Goal: Task Accomplishment & Management: Manage account settings

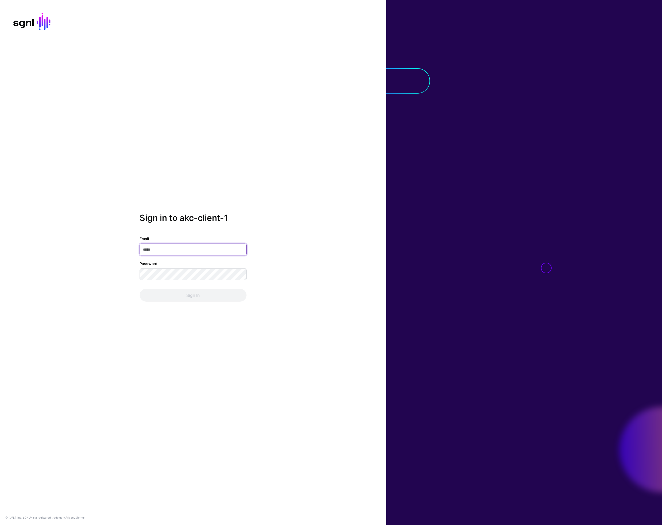
click at [173, 250] on input "Email" at bounding box center [193, 250] width 107 height 12
type input "**********"
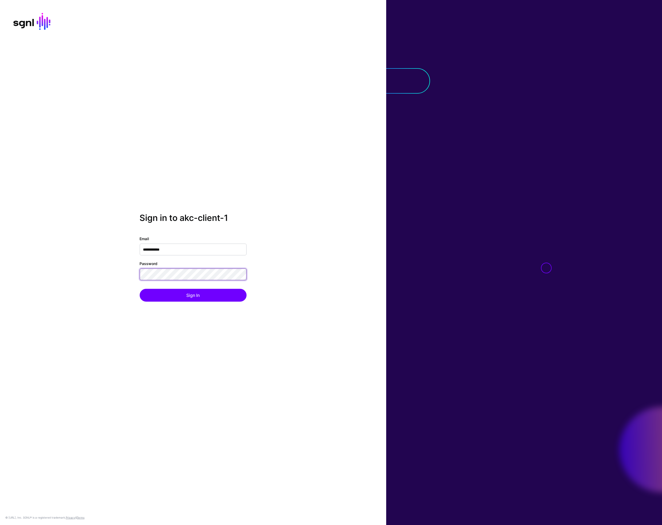
click at [140, 289] on button "Sign In" at bounding box center [193, 295] width 107 height 13
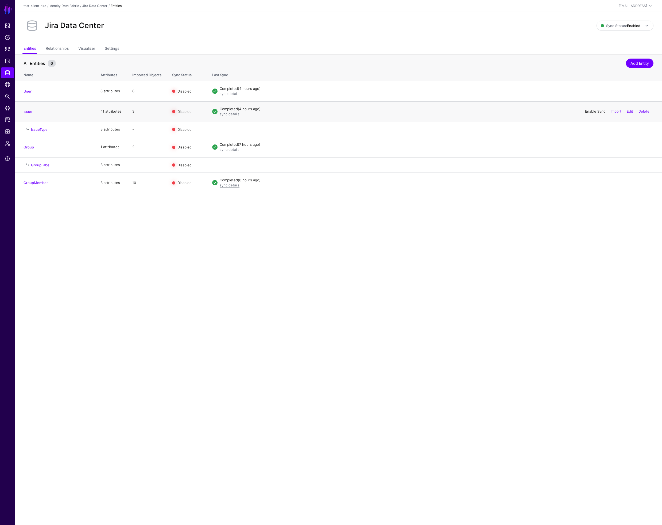
click at [592, 112] on link "Enable Sync" at bounding box center [595, 111] width 20 height 4
click at [586, 110] on link "Disable Sync" at bounding box center [595, 111] width 21 height 4
click at [588, 110] on link "Enable Sync" at bounding box center [595, 111] width 20 height 4
click at [585, 111] on link "Disable Sync" at bounding box center [595, 111] width 21 height 4
click at [589, 110] on link "Enable Sync" at bounding box center [595, 111] width 20 height 4
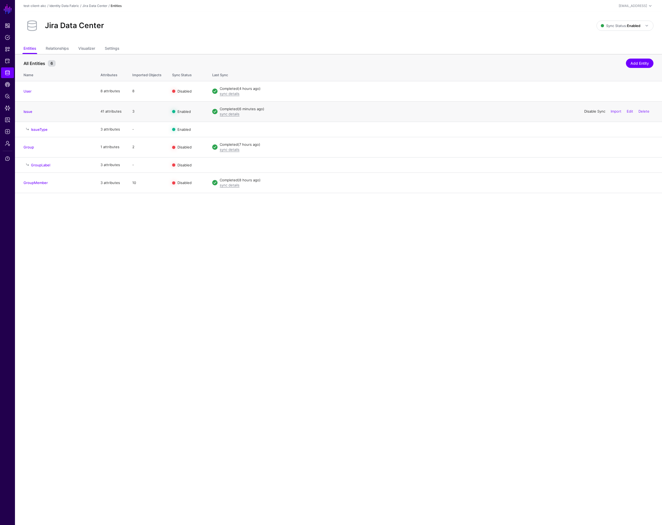
click at [586, 111] on link "Disable Sync" at bounding box center [595, 111] width 21 height 4
click at [587, 111] on link "Enable Sync" at bounding box center [595, 111] width 20 height 4
drag, startPoint x: 486, startPoint y: 151, endPoint x: 483, endPoint y: 156, distance: 5.9
click at [486, 152] on td "Completed (7 hours ago) sync details Enable Sync Import Edit Delete" at bounding box center [434, 147] width 455 height 20
click at [593, 111] on link "Disable Sync" at bounding box center [595, 111] width 21 height 4
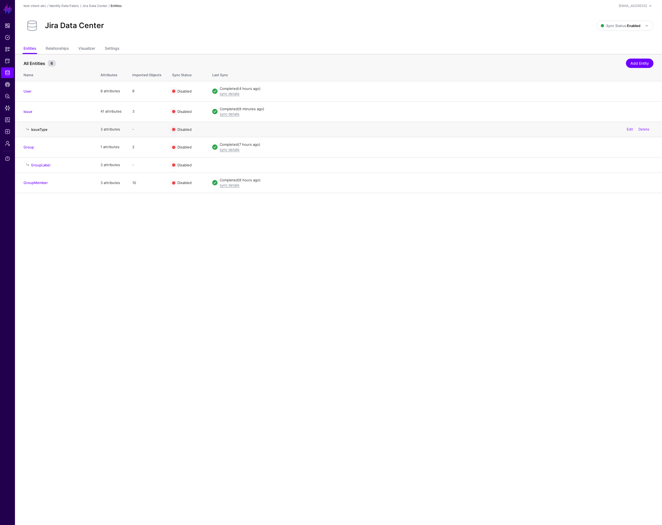
click at [41, 129] on link "IssueType" at bounding box center [39, 129] width 17 height 4
click at [46, 164] on link "GroupLabel" at bounding box center [40, 165] width 19 height 4
click at [593, 147] on link "Enable Sync" at bounding box center [595, 147] width 20 height 4
click at [589, 146] on link "Disable Sync" at bounding box center [595, 147] width 21 height 4
click at [34, 129] on link "IssueType" at bounding box center [39, 129] width 17 height 4
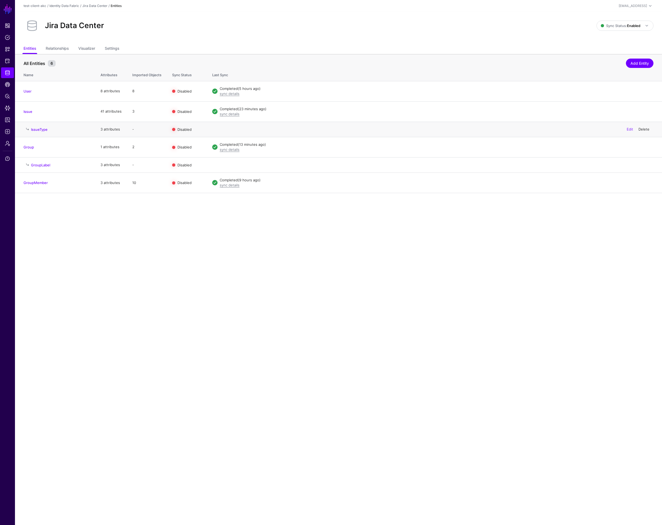
click at [643, 128] on link "Delete" at bounding box center [644, 129] width 11 height 4
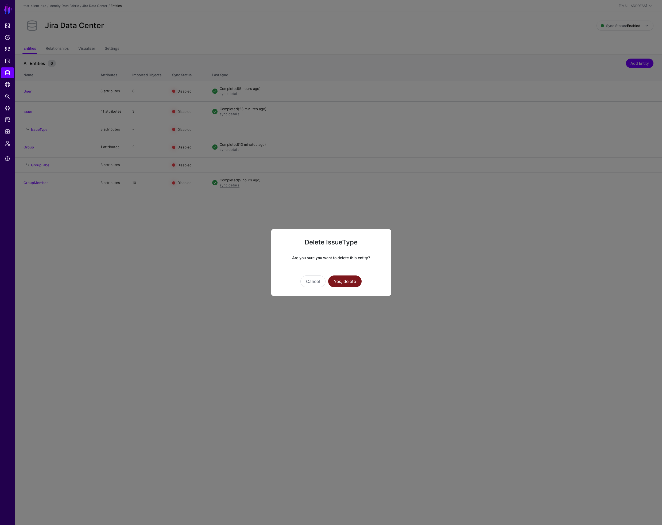
click at [350, 281] on button "Yes, delete" at bounding box center [344, 281] width 33 height 12
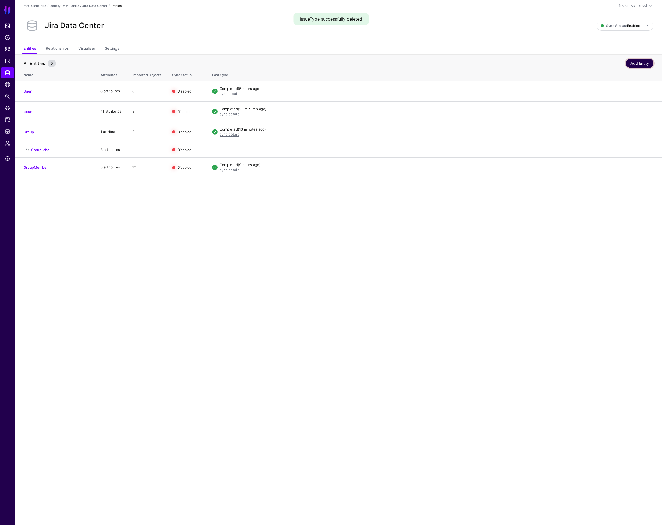
click at [638, 66] on link "Add Entity" at bounding box center [640, 63] width 28 height 9
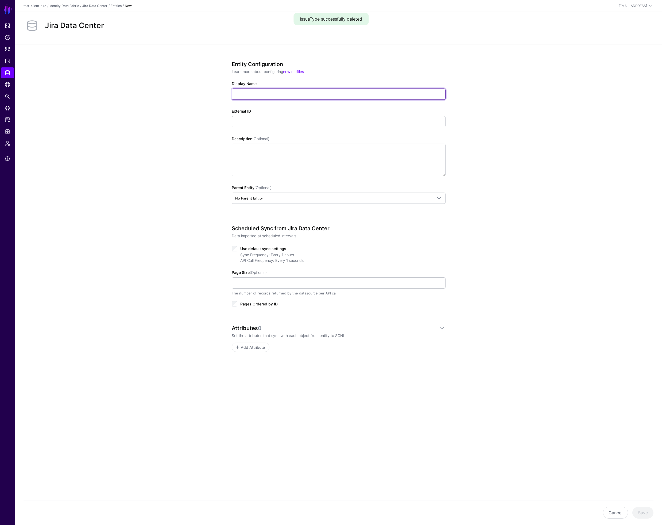
click at [404, 96] on input "Display Name" at bounding box center [339, 94] width 214 height 11
type input "*********"
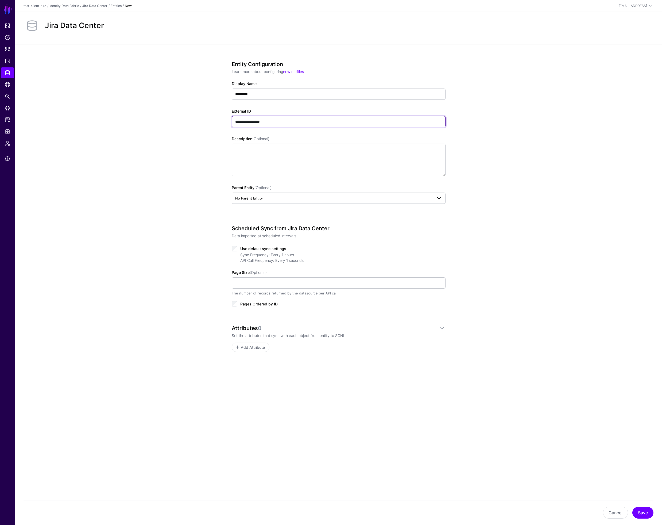
type input "**********"
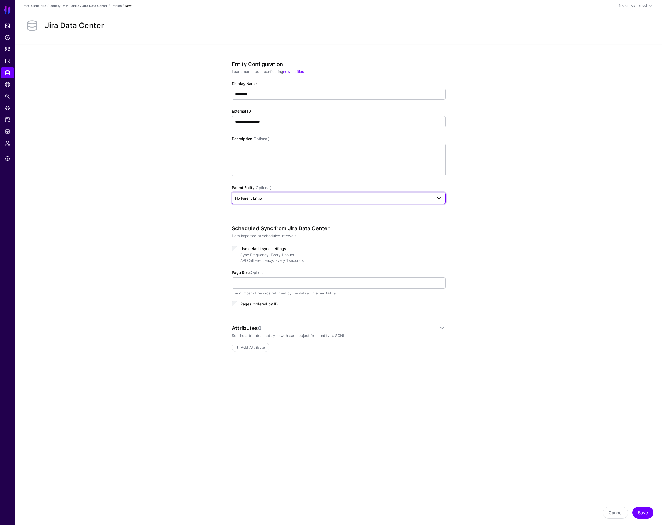
click at [263, 198] on span "No Parent Entity" at bounding box center [333, 198] width 197 height 6
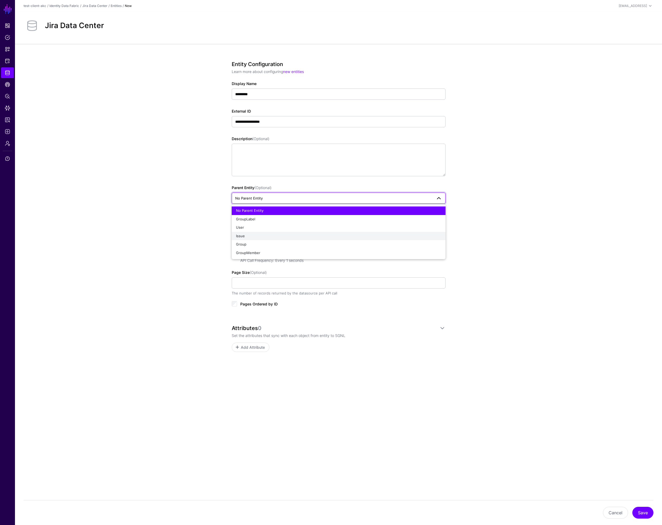
click at [257, 236] on div "Issue" at bounding box center [338, 235] width 205 height 5
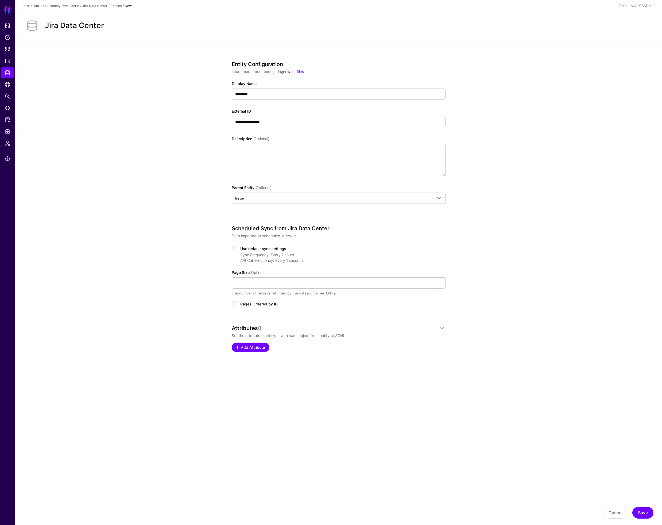
click at [250, 347] on span "Add Attribute" at bounding box center [252, 347] width 25 height 6
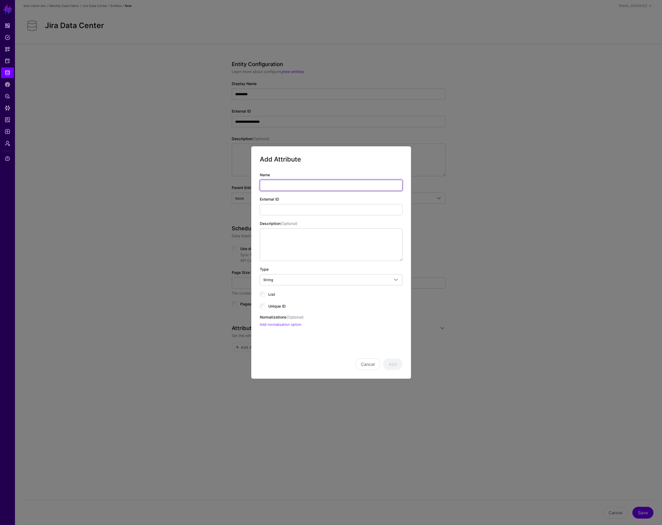
click at [277, 186] on input "Name" at bounding box center [331, 185] width 143 height 11
type input "**"
click at [278, 305] on span "Unique ID" at bounding box center [276, 306] width 17 height 5
click at [391, 363] on button "Add" at bounding box center [393, 364] width 20 height 12
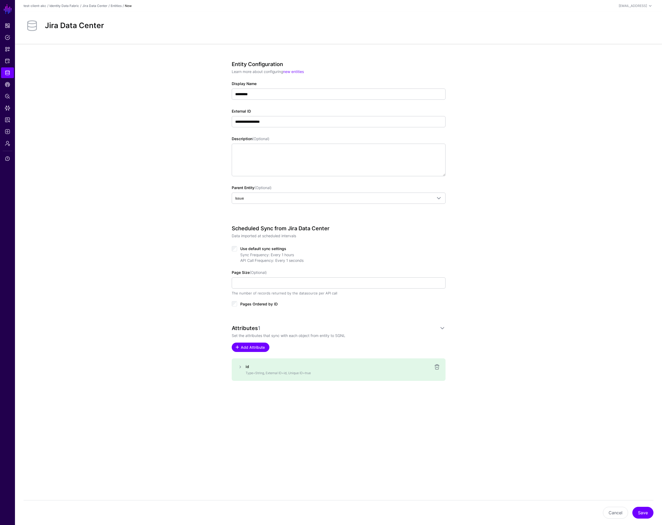
click at [248, 347] on span "Add Attribute" at bounding box center [252, 347] width 25 height 6
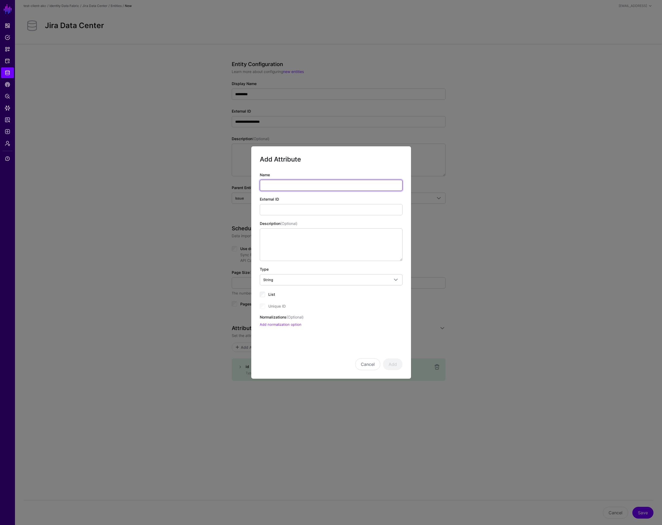
click at [276, 185] on input "Name" at bounding box center [331, 185] width 143 height 11
type input "****"
click at [395, 364] on button "Add" at bounding box center [393, 364] width 20 height 12
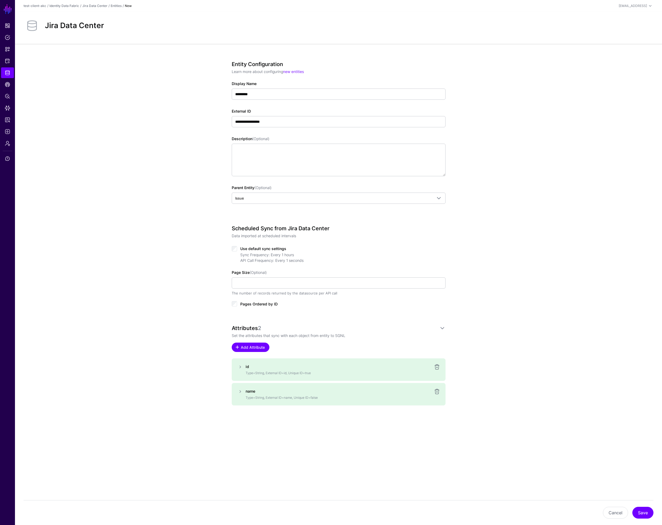
click at [246, 349] on span "Add Attribute" at bounding box center [252, 347] width 25 height 6
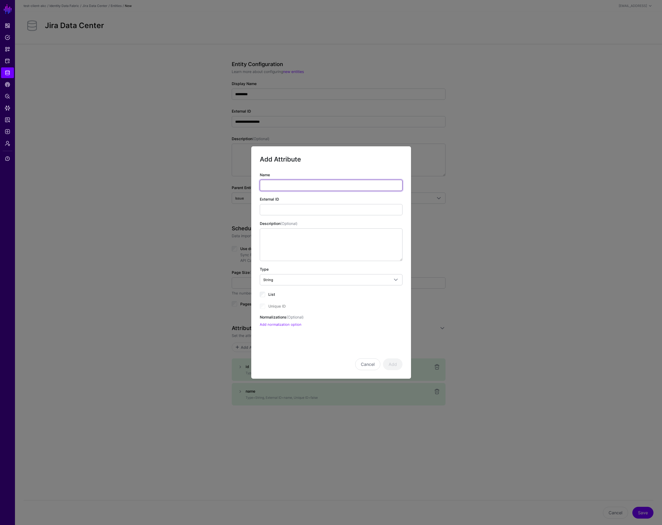
click at [299, 184] on input "Name" at bounding box center [331, 185] width 143 height 11
type input "**********"
click at [396, 363] on button "Add" at bounding box center [393, 364] width 20 height 12
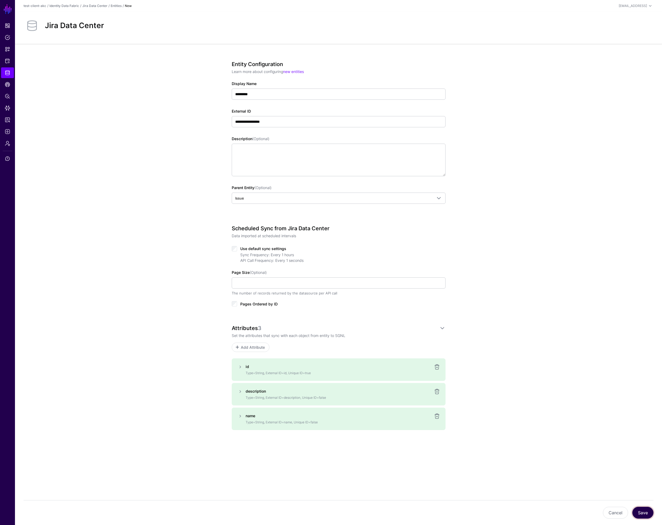
click at [638, 511] on button "Save" at bounding box center [643, 513] width 21 height 12
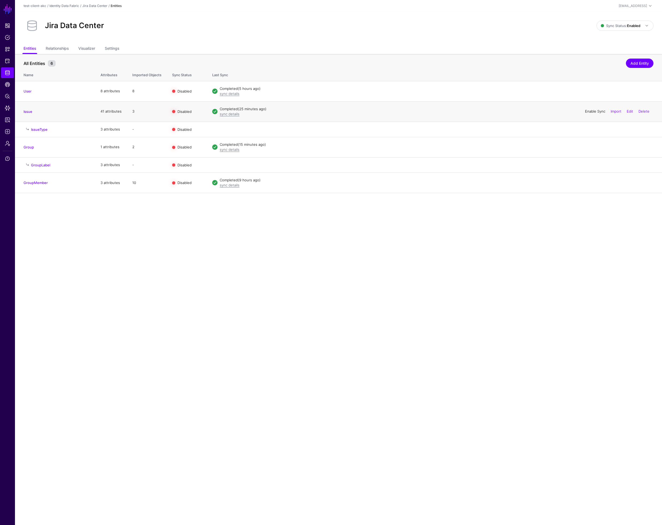
click at [597, 112] on link "Enable Sync" at bounding box center [595, 111] width 20 height 4
click at [590, 111] on link "Disable Sync" at bounding box center [595, 111] width 21 height 4
click at [629, 129] on link "Edit" at bounding box center [630, 129] width 6 height 4
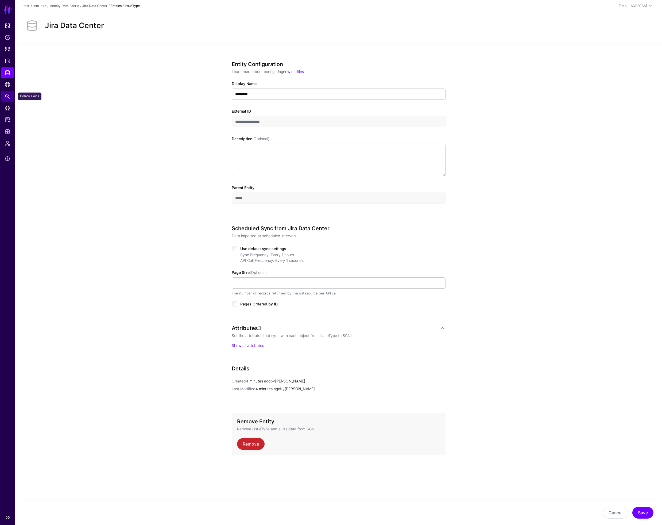
click at [9, 97] on span "Policy Lens" at bounding box center [7, 96] width 5 height 5
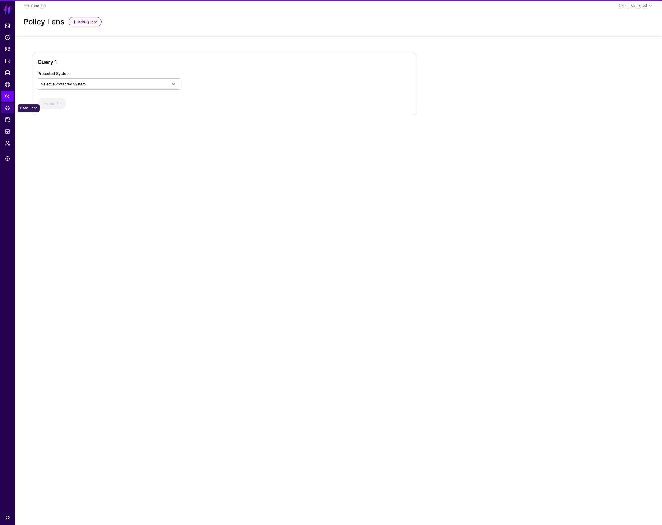
click at [9, 106] on span "Data Lens" at bounding box center [7, 107] width 5 height 5
click at [50, 66] on span at bounding box center [76, 63] width 87 height 6
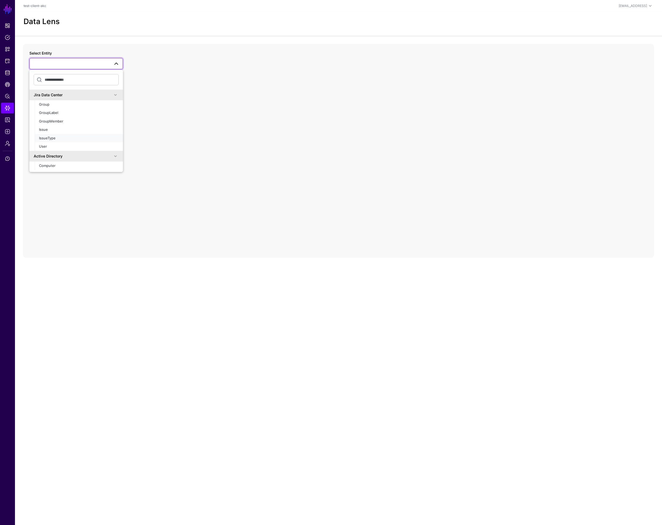
click at [53, 136] on span "IssueType" at bounding box center [47, 138] width 17 height 4
click at [52, 64] on span "IssueType" at bounding box center [71, 64] width 77 height 6
click at [51, 129] on div "Issue" at bounding box center [79, 129] width 80 height 5
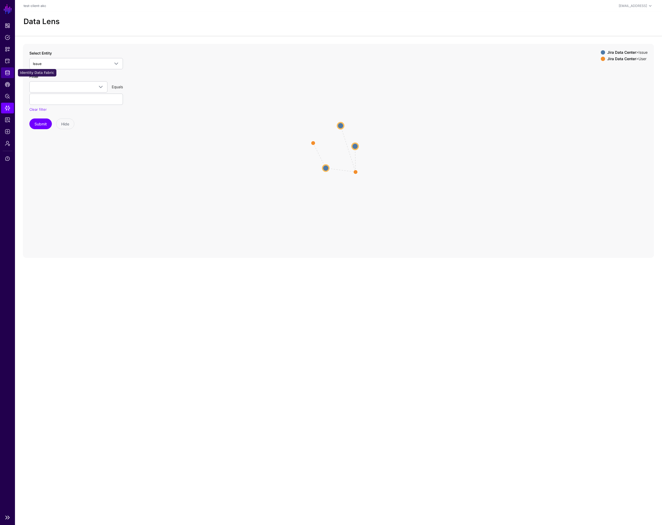
click at [7, 73] on span "Identity Data Fabric" at bounding box center [7, 72] width 5 height 5
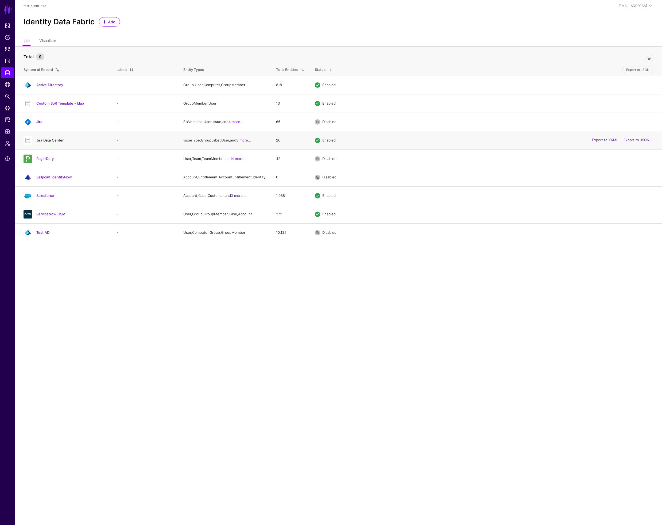
click at [55, 140] on link "Jira Data Center" at bounding box center [49, 140] width 27 height 4
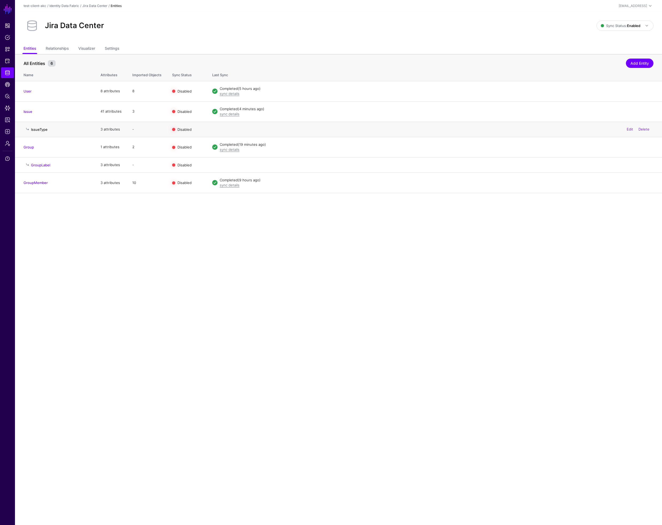
click at [41, 130] on link "IssueType" at bounding box center [39, 129] width 17 height 4
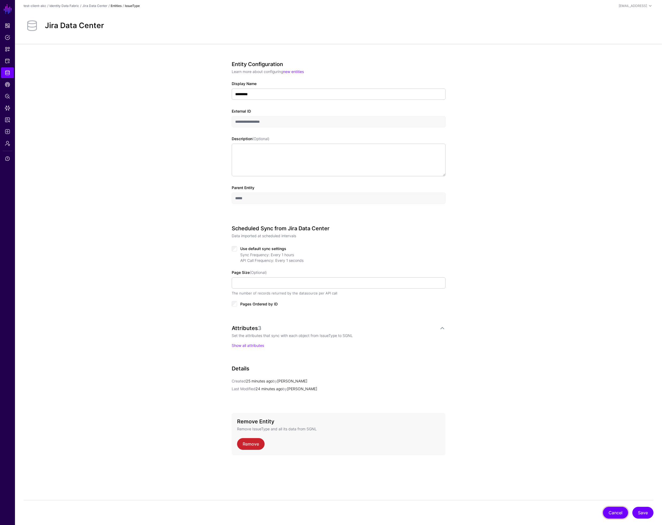
click at [610, 511] on button "Cancel" at bounding box center [615, 513] width 25 height 12
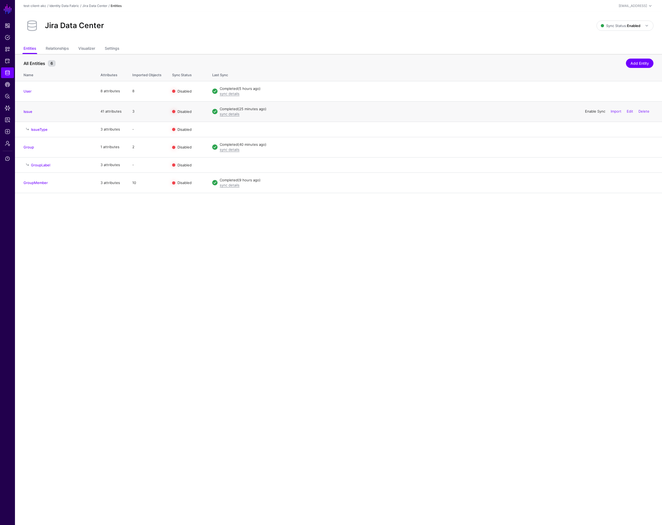
click at [589, 110] on link "Enable Sync" at bounding box center [595, 111] width 20 height 4
click at [592, 110] on link "Disable Sync" at bounding box center [595, 111] width 21 height 4
click at [595, 111] on link "Enable Sync" at bounding box center [595, 111] width 20 height 4
click at [592, 112] on link "Disable Sync" at bounding box center [595, 111] width 21 height 4
click at [8, 145] on span "Admin" at bounding box center [7, 143] width 5 height 5
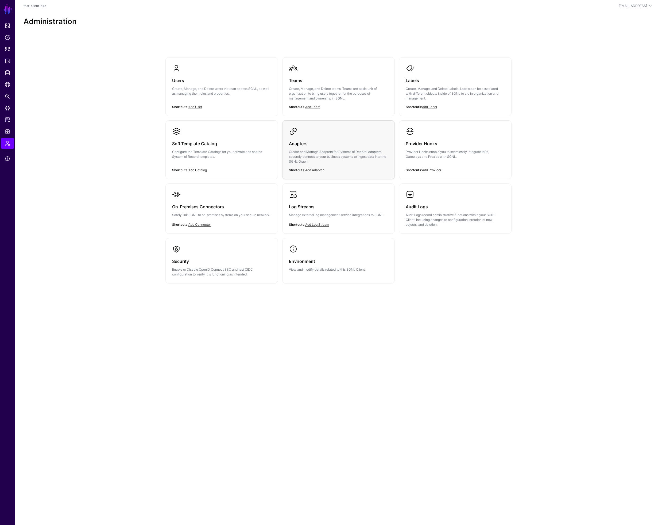
click at [317, 156] on p "Create and Manage Adapters for Systems of Record. Adapters securely connect to …" at bounding box center [338, 156] width 99 height 14
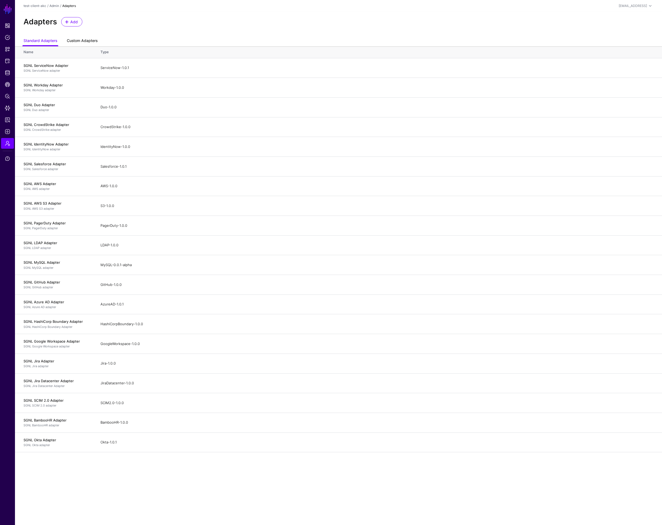
click at [79, 43] on link "Custom Adapters" at bounding box center [82, 41] width 31 height 10
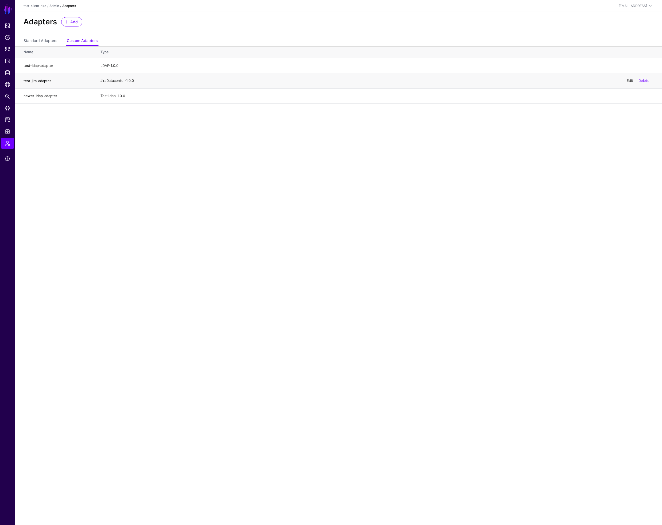
click at [630, 81] on link "Edit" at bounding box center [630, 80] width 6 height 4
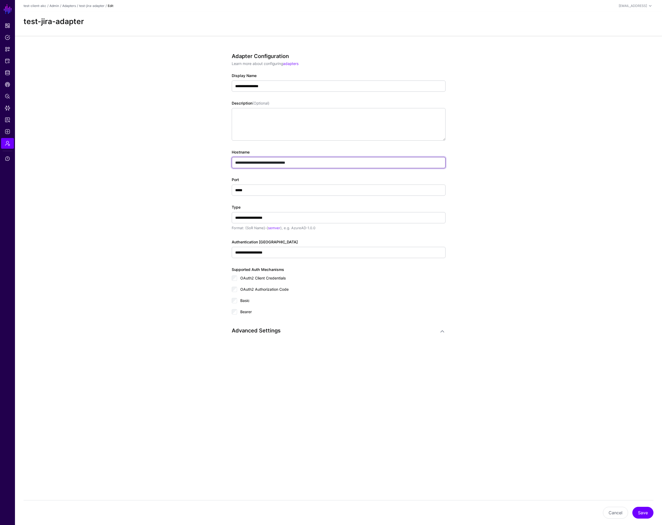
drag, startPoint x: 308, startPoint y: 163, endPoint x: 209, endPoint y: 157, distance: 98.3
click at [209, 157] on app-admin-adapters-details-form "**********" at bounding box center [338, 212] width 647 height 353
paste input "******"
type input "**********"
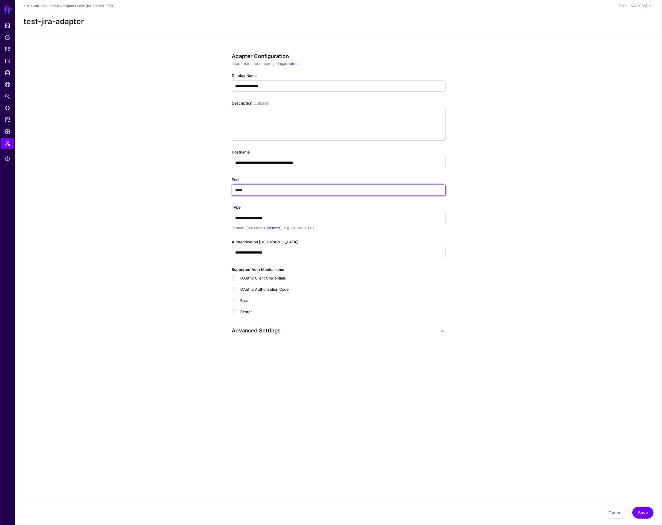
drag, startPoint x: 233, startPoint y: 188, endPoint x: 221, endPoint y: 186, distance: 11.9
click at [221, 186] on div "**********" at bounding box center [339, 212] width 248 height 353
type input "*****"
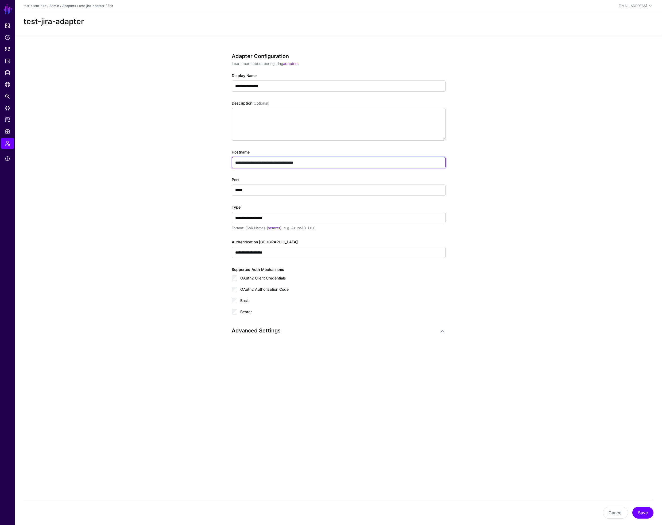
drag, startPoint x: 302, startPoint y: 163, endPoint x: 361, endPoint y: 167, distance: 58.7
click at [361, 167] on input "**********" at bounding box center [339, 162] width 214 height 11
type input "**********"
click at [644, 512] on button "Save" at bounding box center [643, 513] width 21 height 12
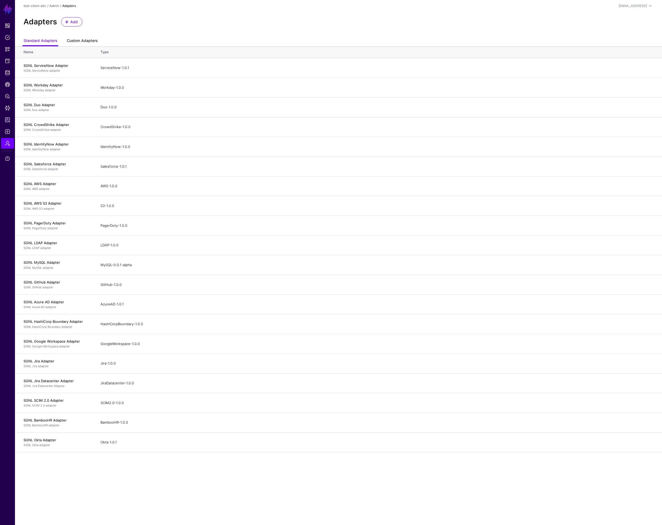
click at [79, 40] on link "Custom Adapters" at bounding box center [82, 41] width 31 height 10
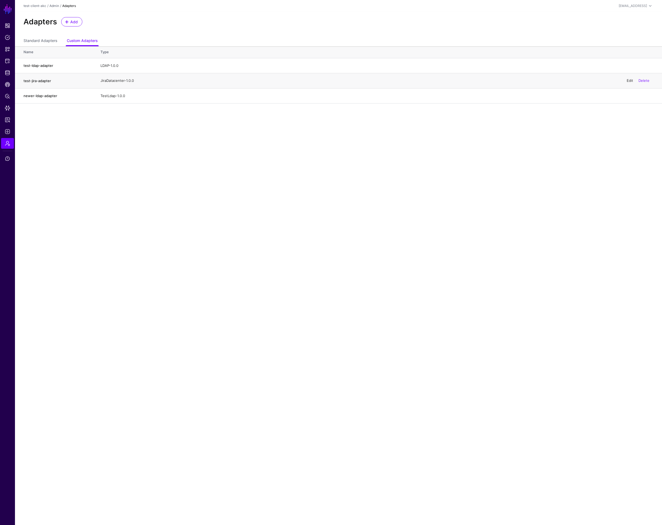
click at [629, 79] on link "Edit" at bounding box center [630, 80] width 6 height 4
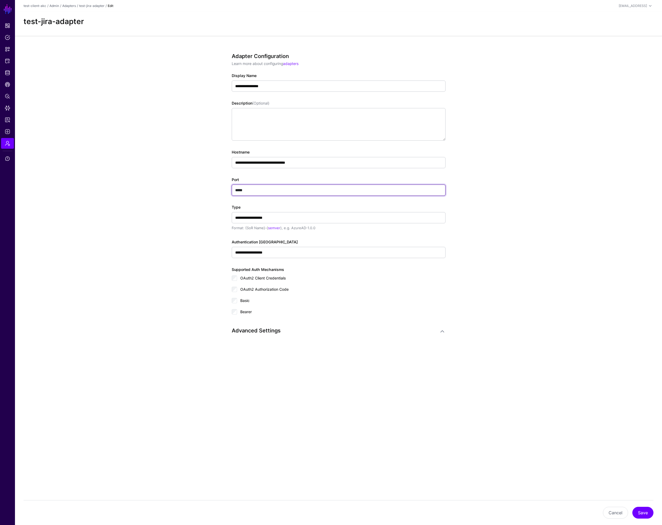
click at [254, 190] on input "*****" at bounding box center [339, 190] width 214 height 11
paste input "text"
type input "*****"
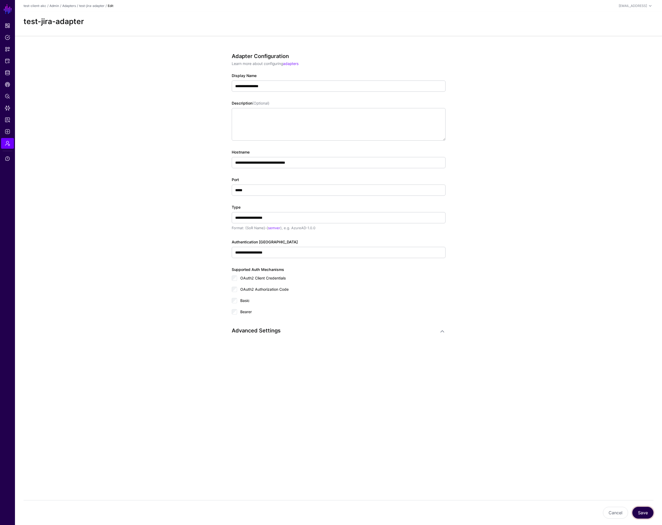
drag, startPoint x: 642, startPoint y: 511, endPoint x: 642, endPoint y: 508, distance: 3.2
click at [642, 511] on button "Save" at bounding box center [643, 513] width 21 height 12
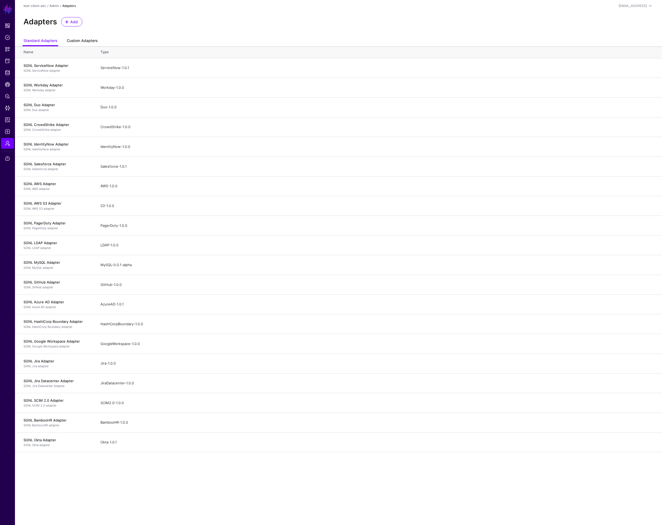
click at [87, 40] on link "Custom Adapters" at bounding box center [82, 41] width 31 height 10
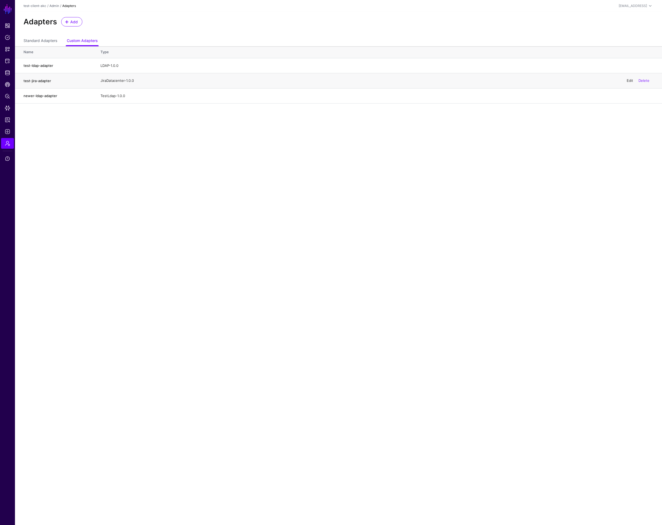
click at [631, 80] on link "Edit" at bounding box center [630, 80] width 6 height 4
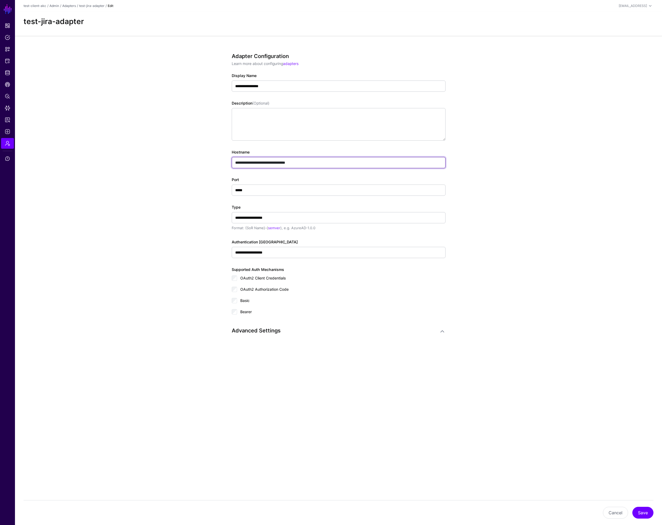
click at [324, 164] on input "**********" at bounding box center [339, 162] width 214 height 11
click at [323, 164] on input "**********" at bounding box center [339, 162] width 214 height 11
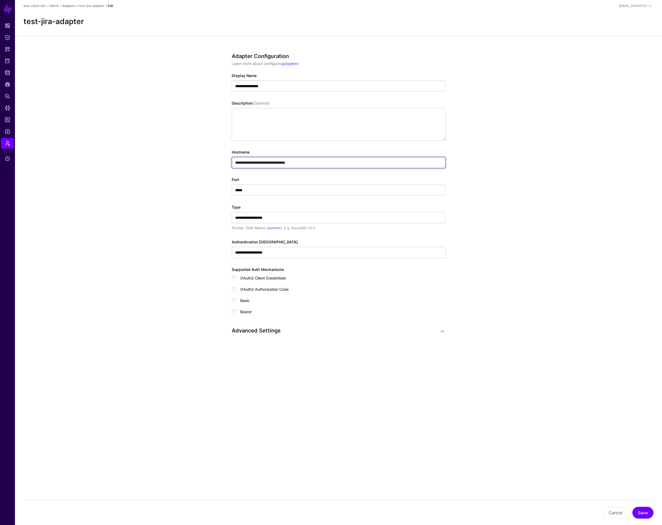
click at [323, 164] on input "**********" at bounding box center [339, 162] width 214 height 11
paste input "******"
drag, startPoint x: 302, startPoint y: 162, endPoint x: 356, endPoint y: 166, distance: 54.4
click at [358, 166] on input "**********" at bounding box center [339, 162] width 214 height 11
type input "**********"
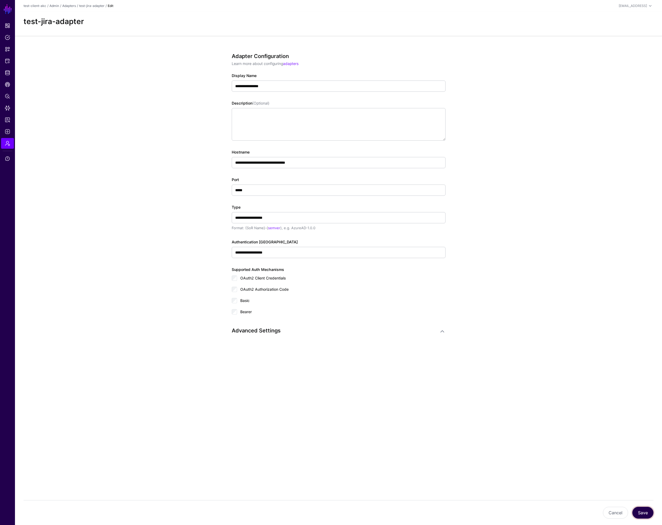
click at [642, 514] on button "Save" at bounding box center [643, 513] width 21 height 12
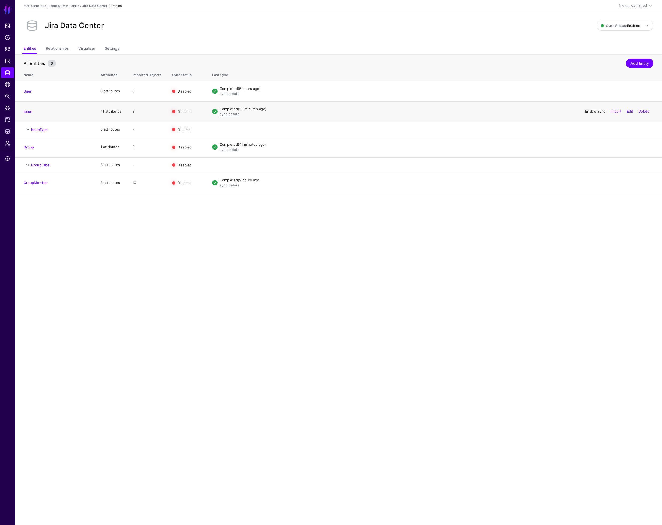
click at [591, 111] on link "Enable Sync" at bounding box center [595, 111] width 20 height 4
click at [586, 109] on link "Disable Sync" at bounding box center [595, 111] width 21 height 4
click at [592, 110] on link "Enable Sync" at bounding box center [595, 111] width 20 height 4
click at [586, 110] on link "Disable Sync" at bounding box center [595, 111] width 21 height 4
click at [588, 110] on link "Enable Sync" at bounding box center [595, 111] width 20 height 4
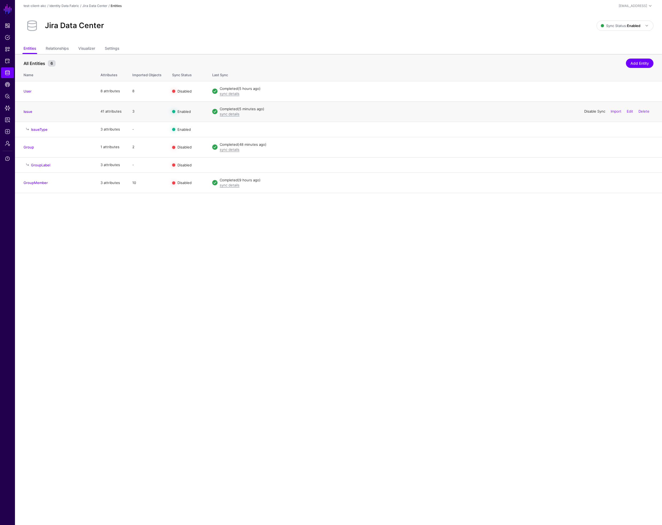
click at [595, 110] on link "Disable Sync" at bounding box center [595, 111] width 21 height 4
click at [596, 110] on link "Enable Sync" at bounding box center [595, 111] width 20 height 4
click at [587, 110] on link "Disable Sync" at bounding box center [595, 111] width 21 height 4
click at [588, 110] on link "Enable Sync" at bounding box center [595, 111] width 20 height 4
click at [7, 108] on span "Data Lens" at bounding box center [7, 107] width 5 height 5
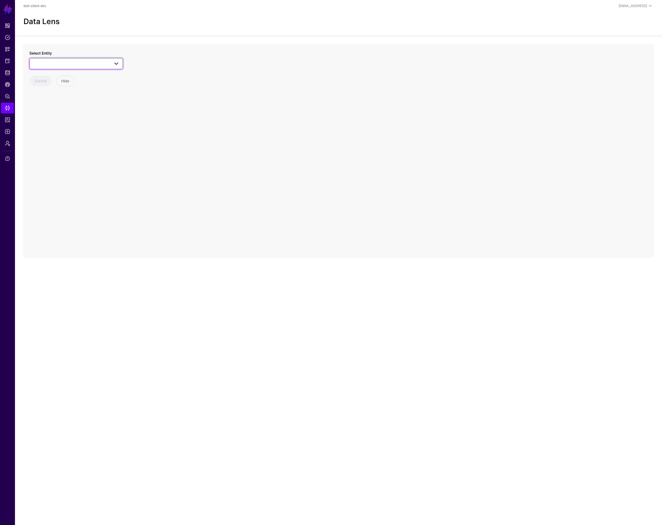
click at [50, 60] on span at bounding box center [76, 63] width 87 height 6
click at [59, 136] on div "IssueType" at bounding box center [79, 138] width 80 height 5
click at [57, 61] on span "IssueType" at bounding box center [71, 64] width 77 height 6
click at [55, 127] on div "Issue" at bounding box center [79, 129] width 80 height 5
click at [356, 172] on circle at bounding box center [355, 171] width 9 height 9
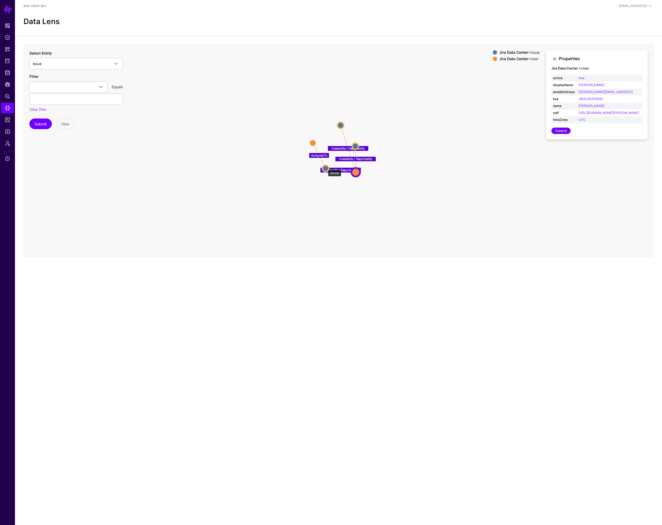
click at [325, 167] on circle at bounding box center [326, 168] width 6 height 6
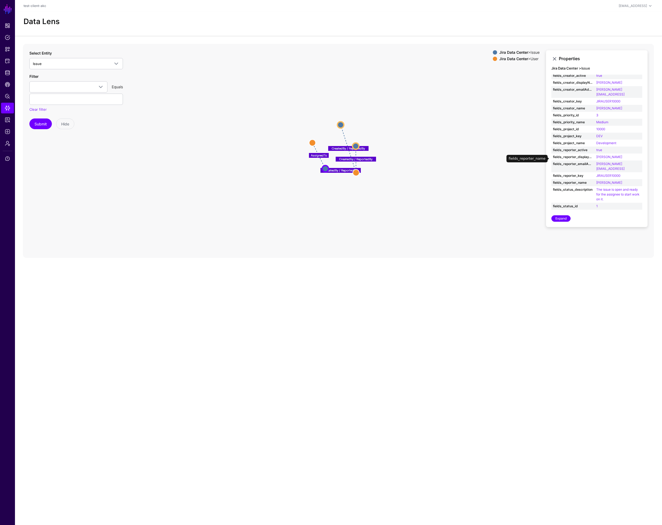
scroll to position [101, 0]
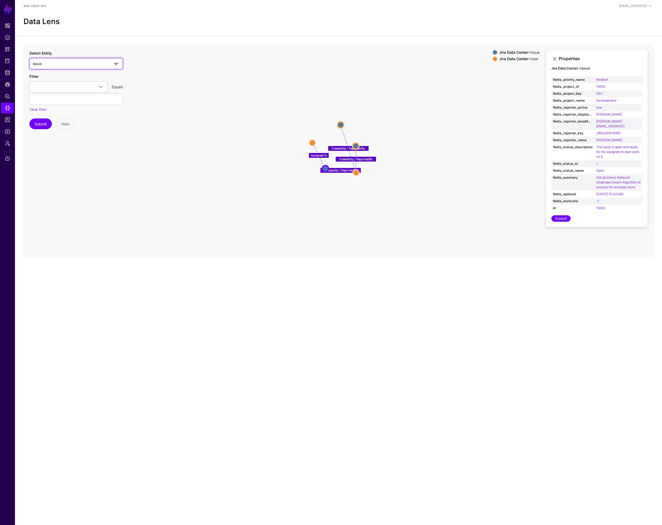
click at [50, 65] on span "Issue" at bounding box center [71, 64] width 77 height 6
click at [57, 137] on div "IssueType" at bounding box center [79, 138] width 80 height 5
click at [7, 60] on span "Protected Systems" at bounding box center [7, 60] width 5 height 5
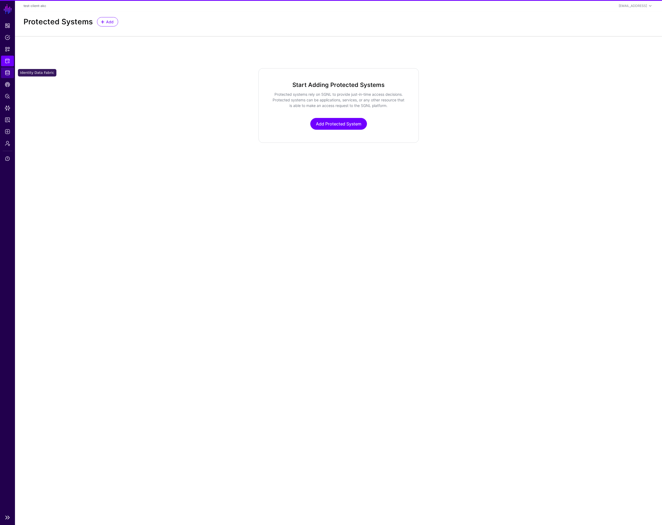
click at [8, 72] on span "Identity Data Fabric" at bounding box center [7, 72] width 5 height 5
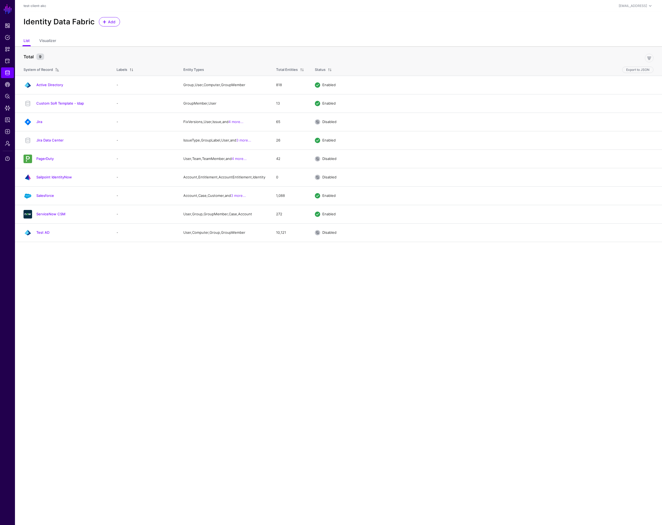
click at [61, 139] on link "Jira Data Center" at bounding box center [49, 140] width 27 height 4
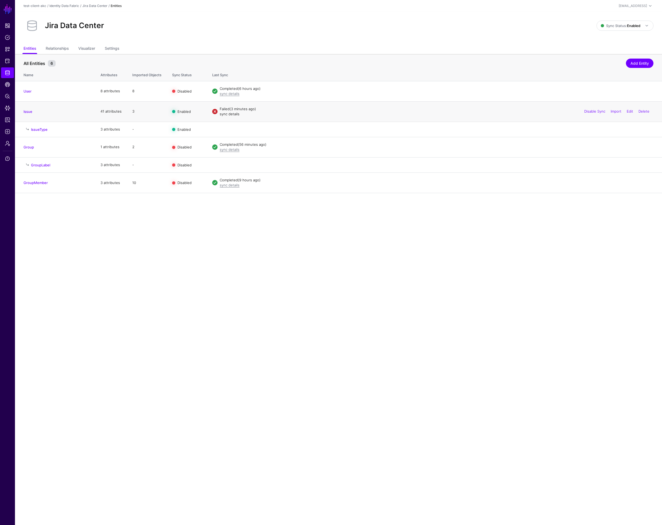
click at [231, 114] on link "sync details" at bounding box center [230, 114] width 20 height 4
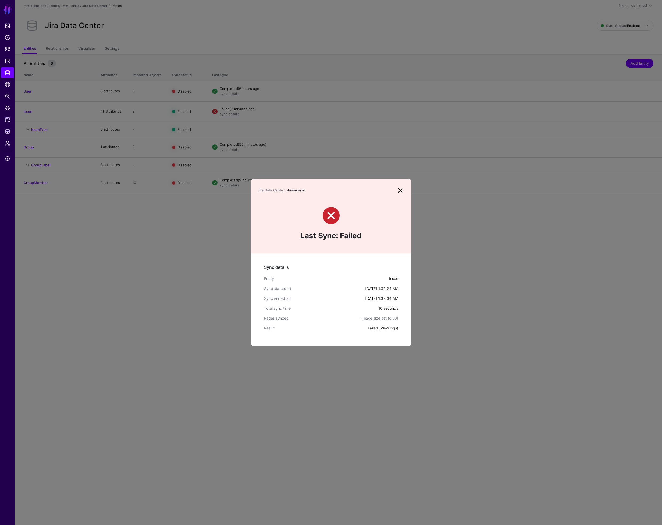
click at [387, 328] on link "View logs" at bounding box center [389, 328] width 16 height 5
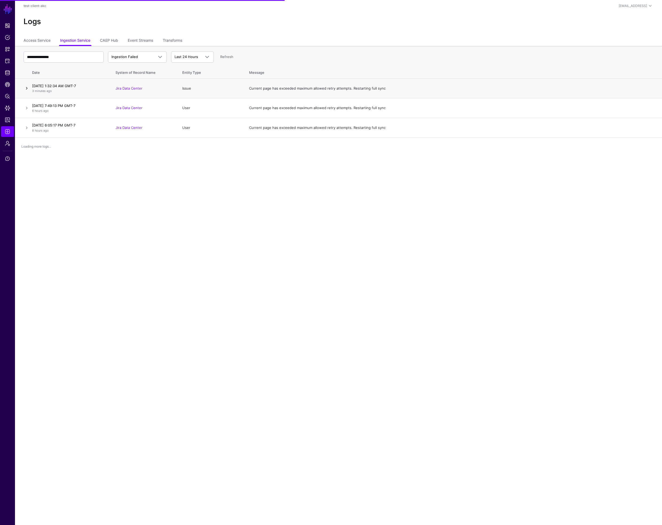
click at [25, 87] on link at bounding box center [27, 88] width 6 height 6
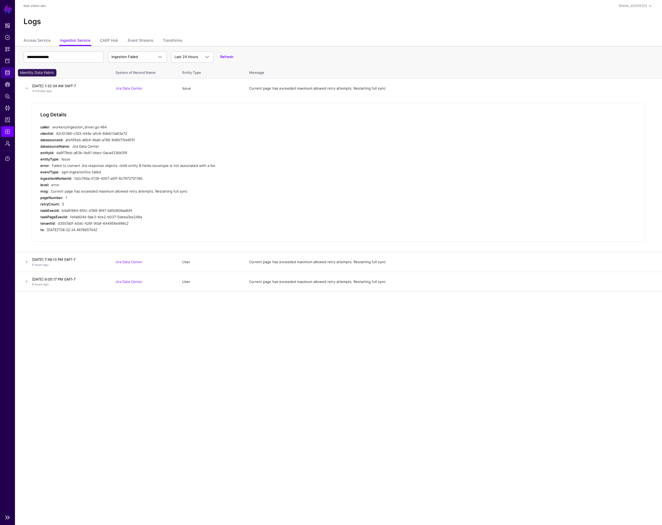
click at [9, 72] on span "Identity Data Fabric" at bounding box center [7, 72] width 5 height 5
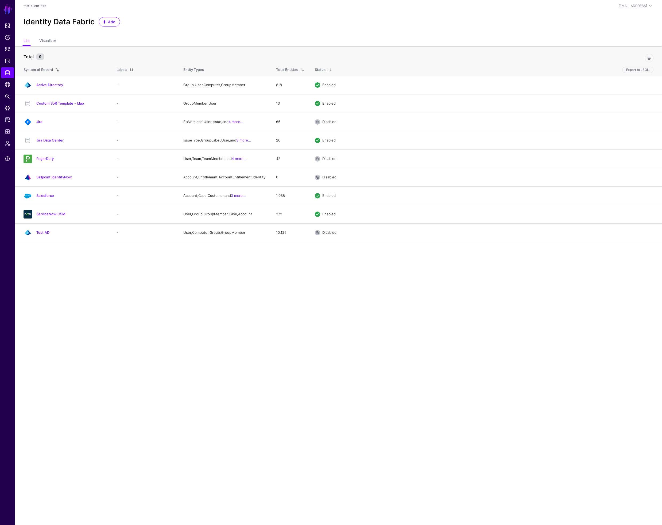
drag, startPoint x: 55, startPoint y: 140, endPoint x: 74, endPoint y: 139, distance: 19.0
click at [55, 140] on link "Jira Data Center" at bounding box center [49, 140] width 27 height 4
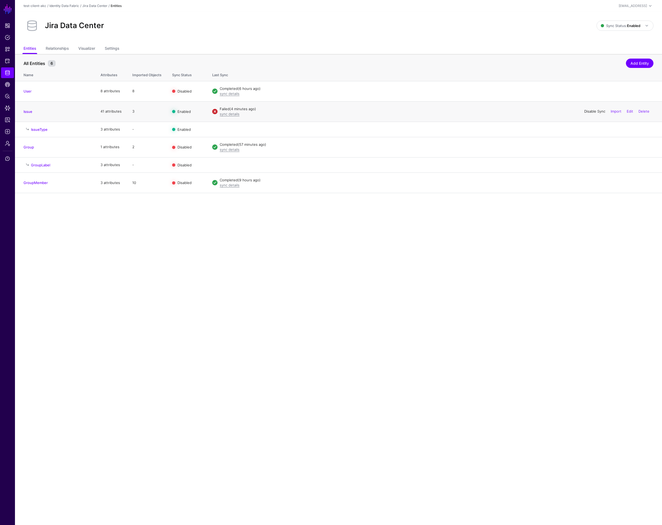
click at [592, 110] on link "Disable Sync" at bounding box center [595, 111] width 21 height 4
click at [643, 129] on link "Delete" at bounding box center [644, 129] width 11 height 4
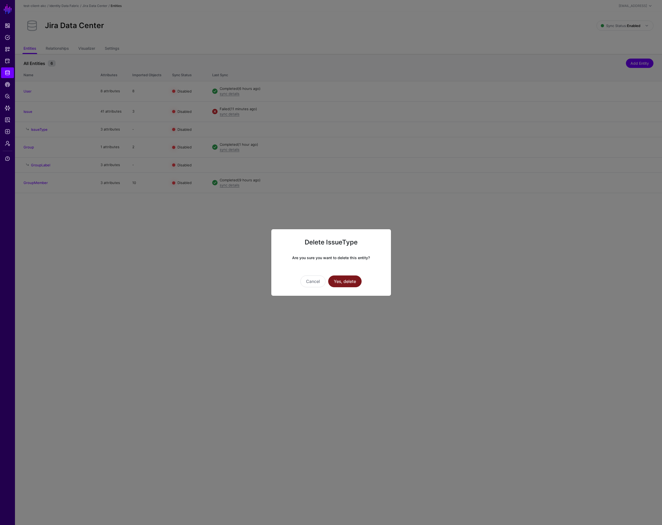
click at [350, 280] on button "Yes, delete" at bounding box center [344, 281] width 33 height 12
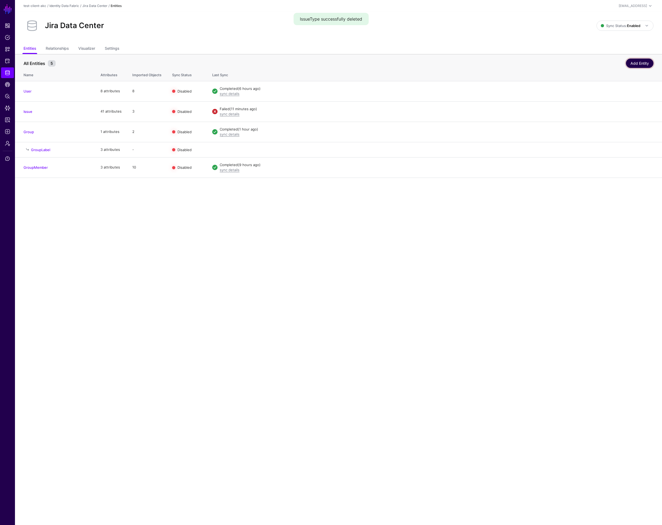
click at [630, 64] on link "Add Entity" at bounding box center [640, 63] width 28 height 9
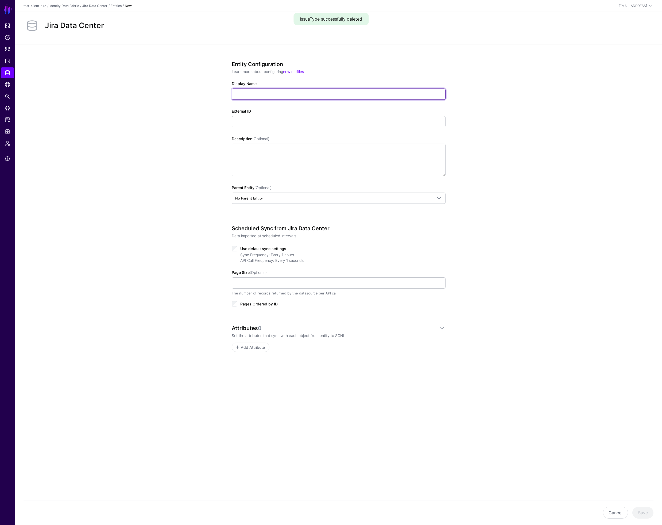
click at [284, 94] on input "Display Name" at bounding box center [339, 94] width 214 height 11
type input "*********"
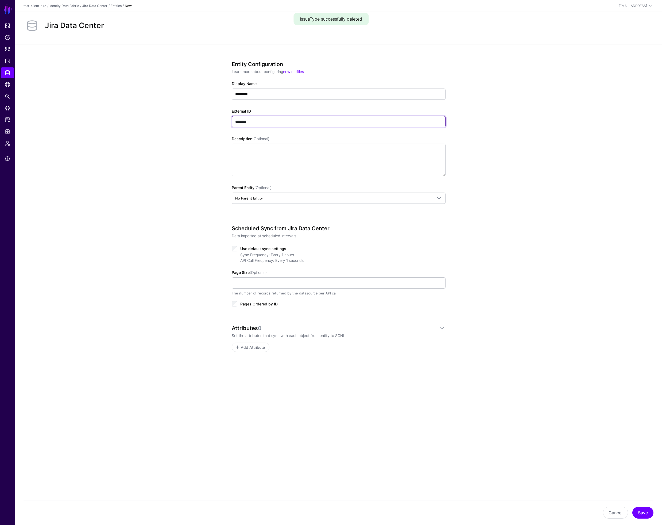
type input "********"
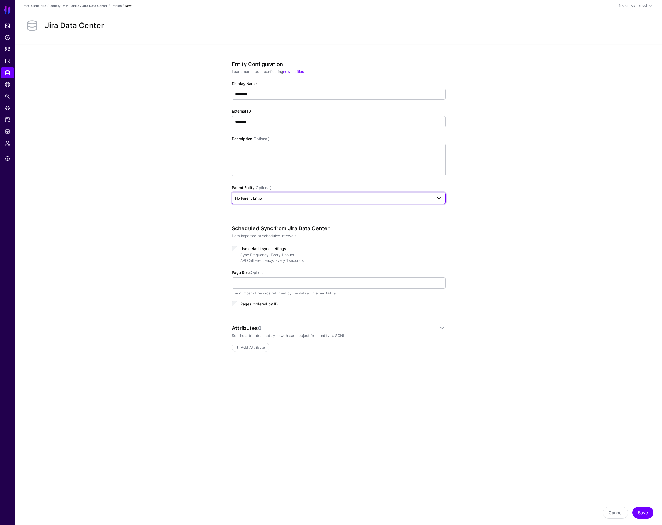
click at [325, 197] on span "No Parent Entity" at bounding box center [333, 198] width 197 height 6
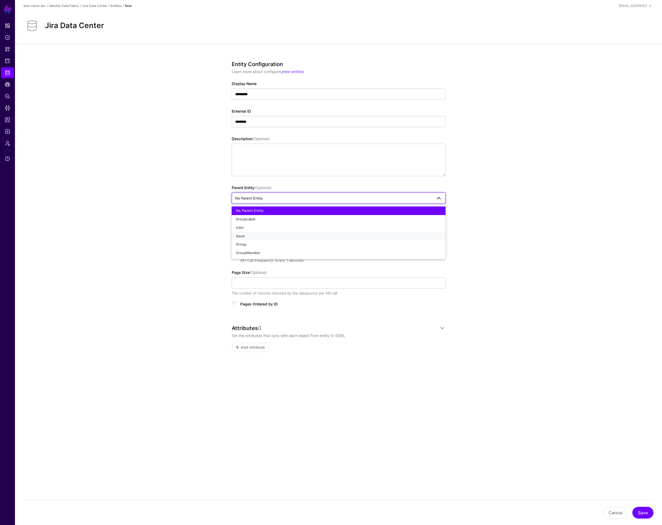
click at [286, 236] on div "Issue" at bounding box center [338, 235] width 205 height 5
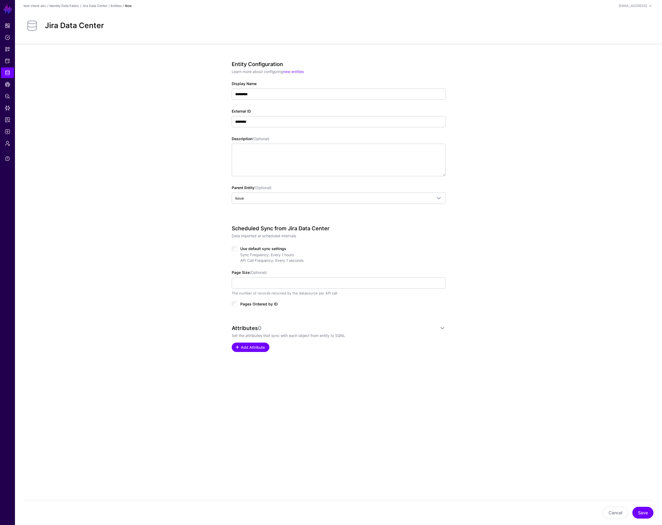
click at [252, 347] on span "Add Attribute" at bounding box center [252, 347] width 25 height 6
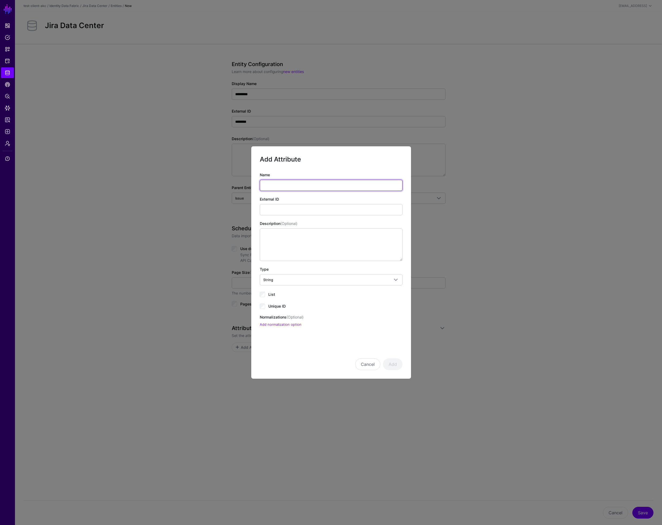
click at [276, 186] on input "Name" at bounding box center [331, 185] width 143 height 11
type input "*"
type input "**********"
click at [277, 306] on span "Unique ID" at bounding box center [276, 306] width 17 height 5
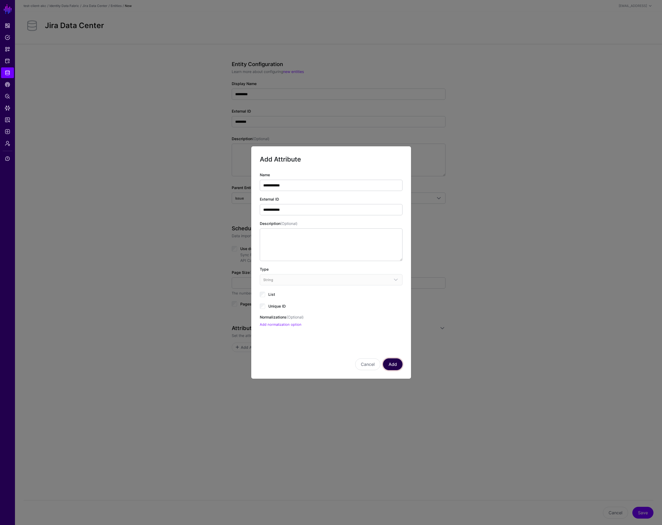
click at [396, 364] on button "Add" at bounding box center [393, 364] width 20 height 12
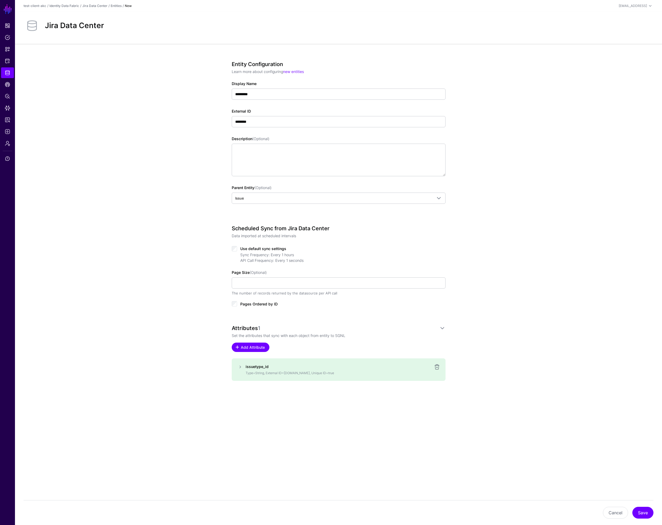
click at [254, 346] on span "Add Attribute" at bounding box center [252, 347] width 25 height 6
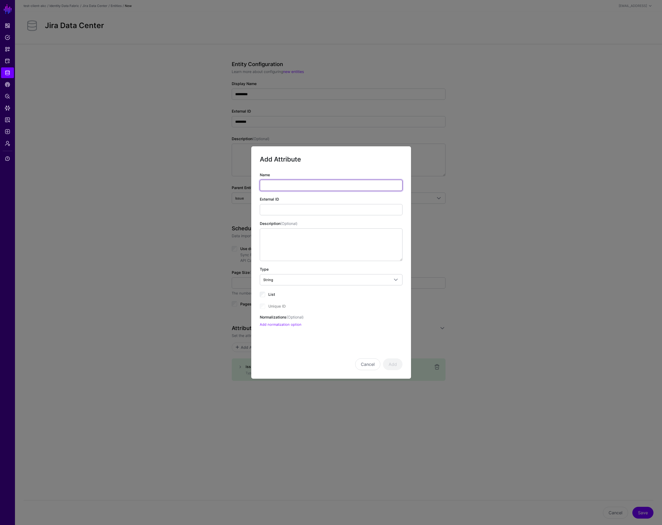
click at [283, 183] on input "Name" at bounding box center [331, 185] width 143 height 11
type input "**********"
click at [397, 363] on button "Add" at bounding box center [393, 364] width 20 height 12
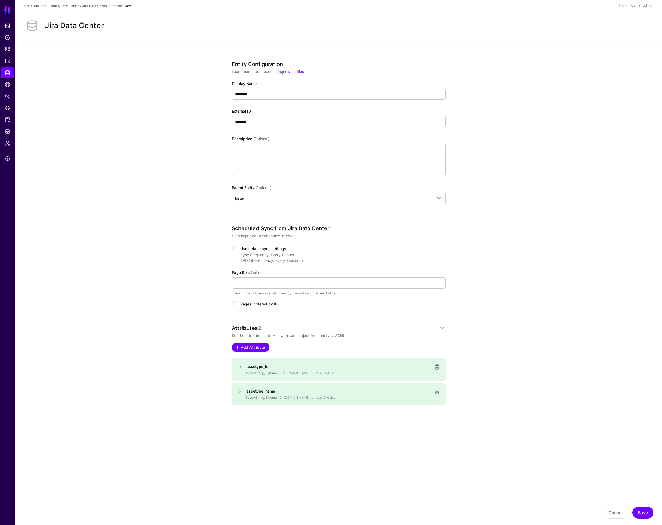
click at [252, 347] on span "Add Attribute" at bounding box center [252, 347] width 25 height 6
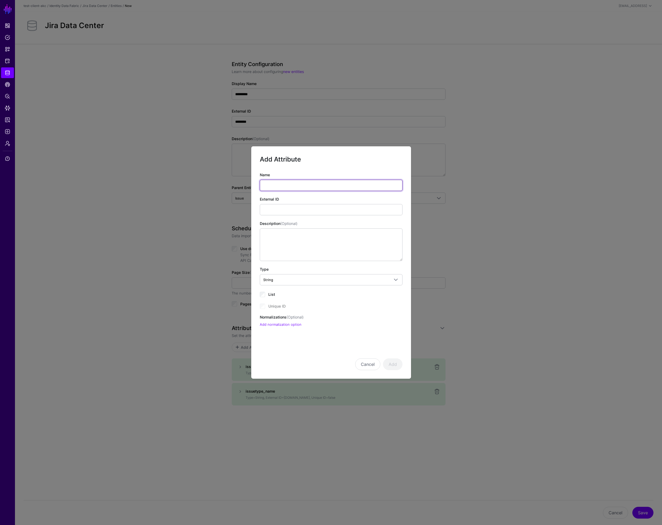
click at [295, 188] on input "Name" at bounding box center [331, 185] width 143 height 11
type input "**********"
click at [393, 364] on button "Add" at bounding box center [393, 364] width 20 height 12
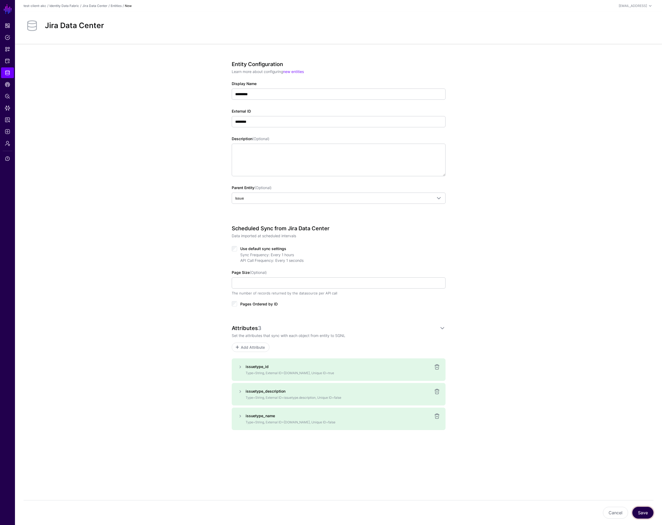
click at [648, 513] on button "Save" at bounding box center [643, 513] width 21 height 12
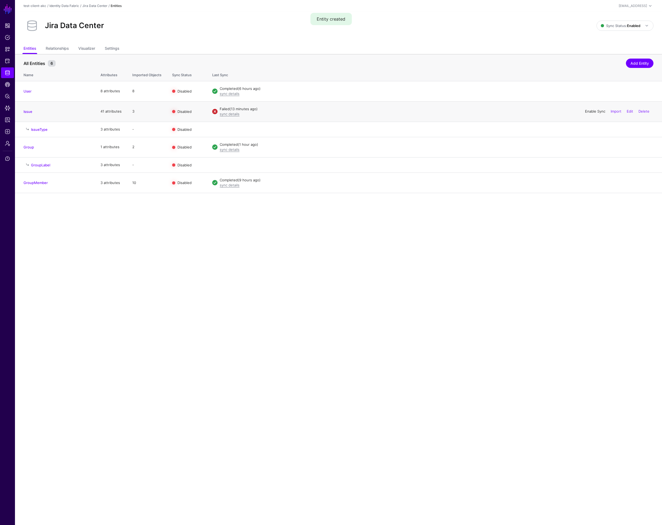
click at [594, 111] on link "Enable Sync" at bounding box center [595, 111] width 20 height 4
click at [222, 114] on link "sync details" at bounding box center [230, 114] width 20 height 4
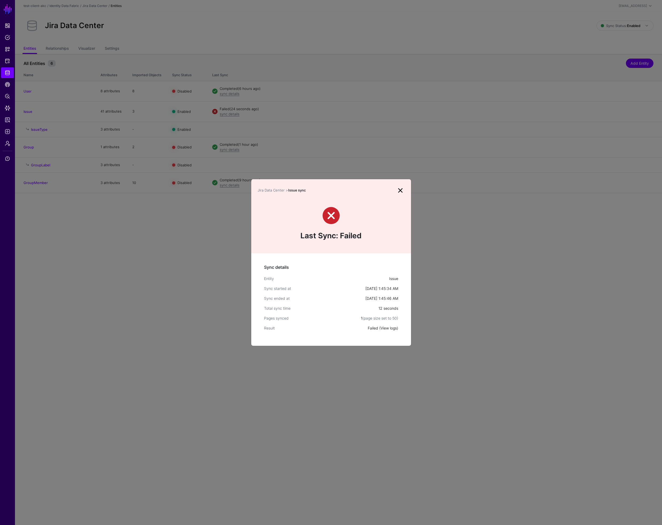
click at [387, 329] on link "View logs" at bounding box center [389, 328] width 16 height 5
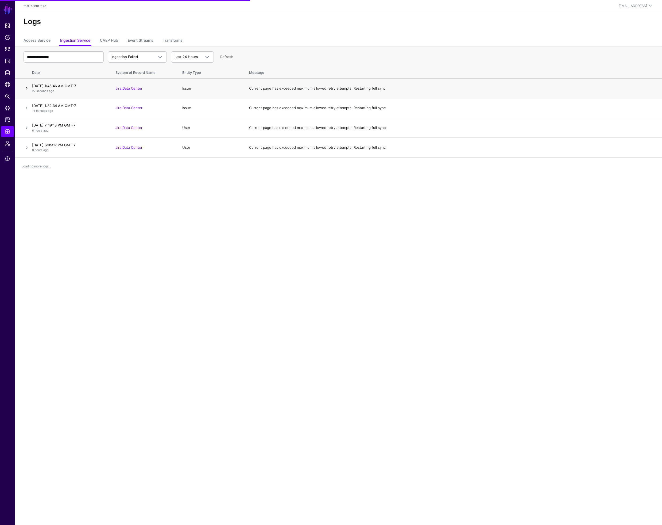
click at [25, 87] on link at bounding box center [27, 88] width 6 height 6
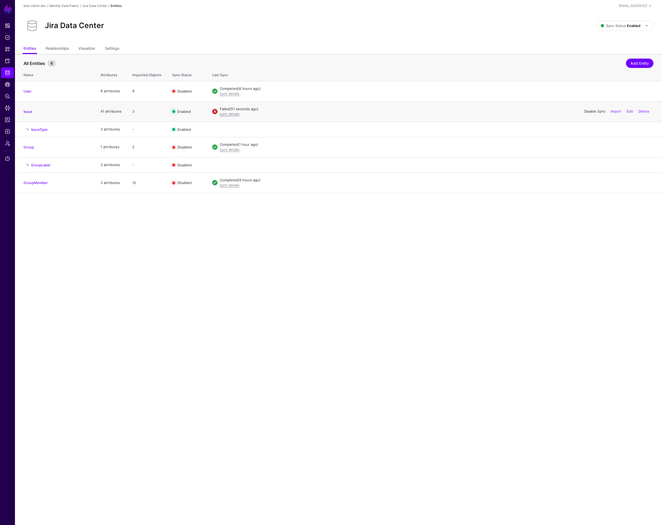
click at [598, 111] on link "Disable Sync" at bounding box center [595, 111] width 21 height 4
click at [629, 128] on link "Edit" at bounding box center [630, 129] width 6 height 4
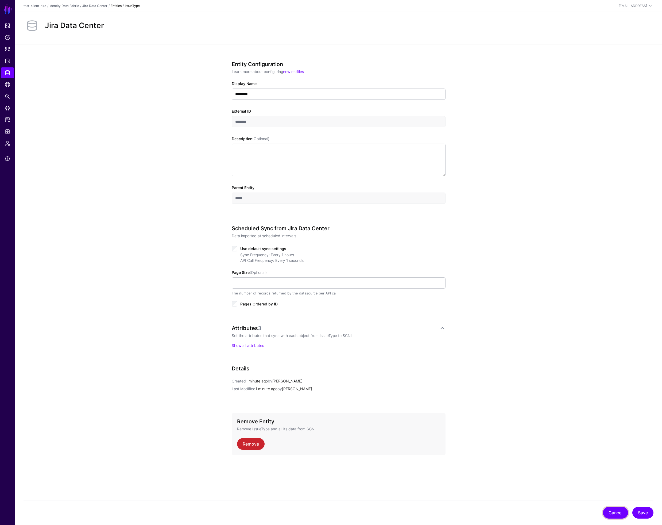
drag, startPoint x: 614, startPoint y: 513, endPoint x: 613, endPoint y: 511, distance: 2.9
click at [614, 513] on button "Cancel" at bounding box center [615, 513] width 25 height 12
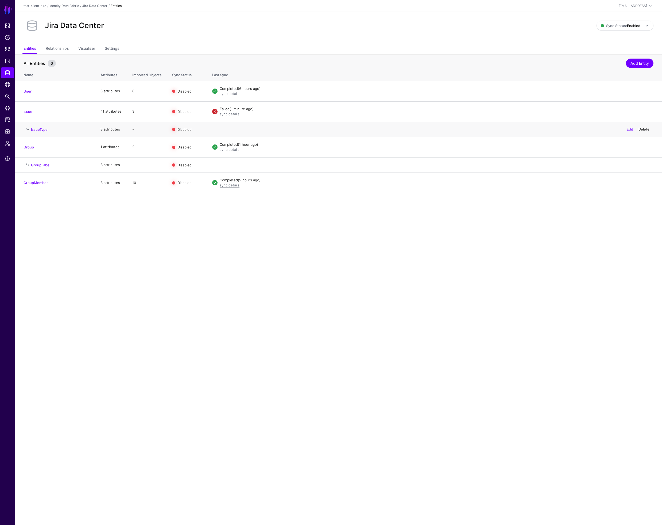
click at [646, 129] on link "Delete" at bounding box center [644, 129] width 11 height 4
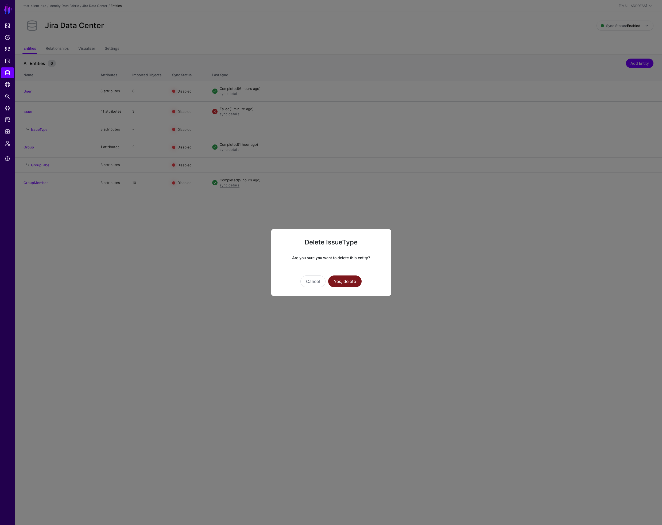
click at [357, 285] on button "Yes, delete" at bounding box center [344, 281] width 33 height 12
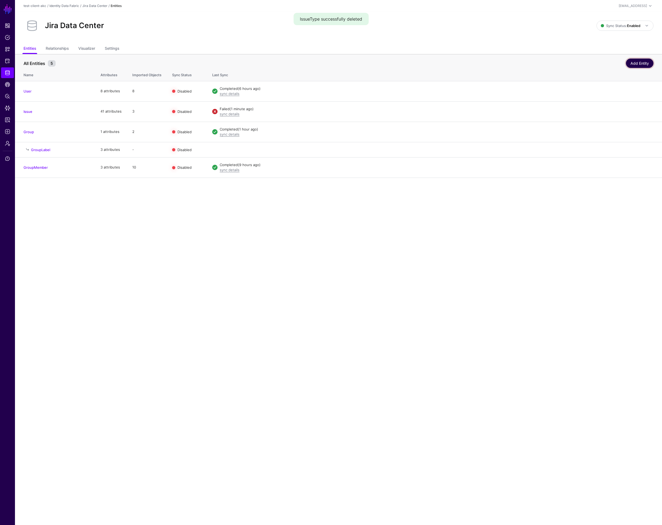
click at [638, 64] on link "Add Entity" at bounding box center [640, 63] width 28 height 9
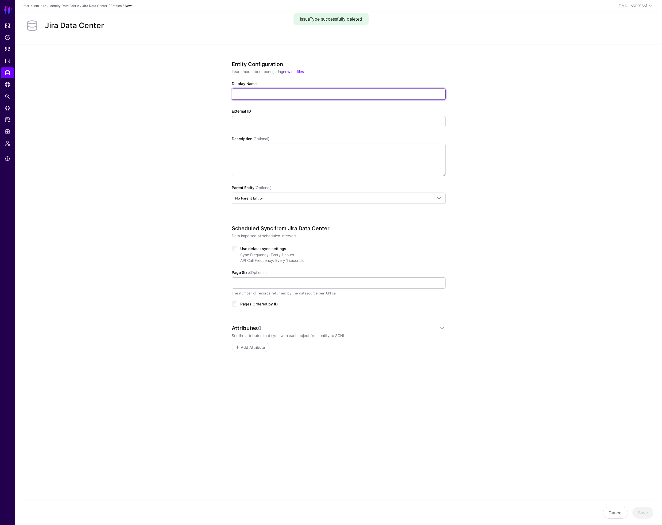
click at [248, 94] on input "Display Name" at bounding box center [339, 94] width 214 height 11
drag, startPoint x: 255, startPoint y: 94, endPoint x: 211, endPoint y: 91, distance: 43.4
click at [211, 91] on div "**********" at bounding box center [338, 226] width 647 height 364
type input "*********"
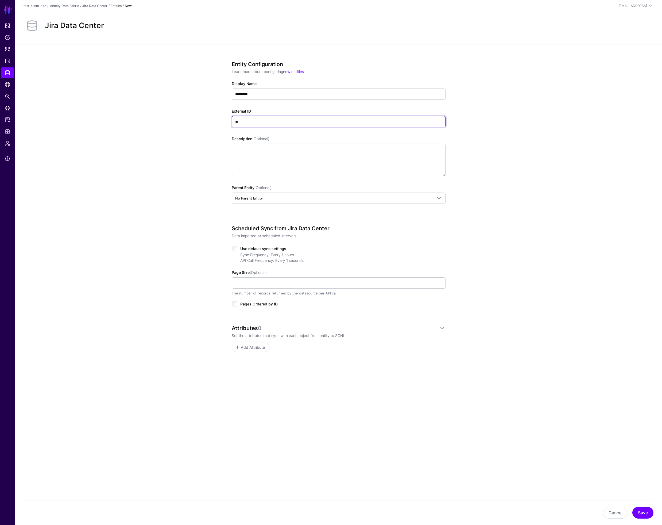
type input "*"
type input "**********"
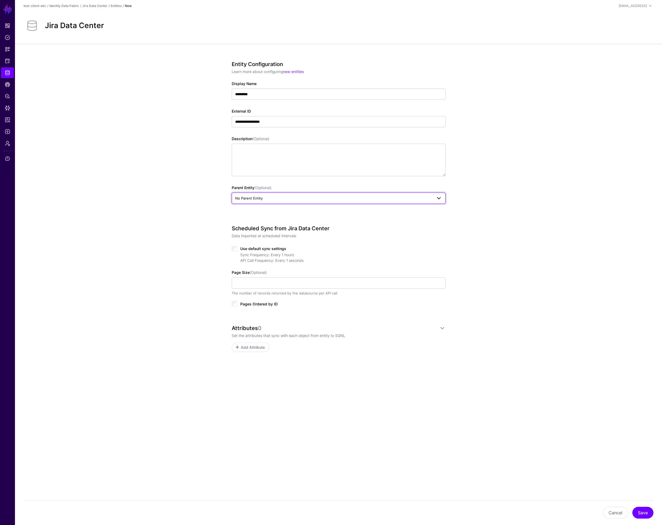
click at [263, 198] on span "No Parent Entity" at bounding box center [333, 198] width 197 height 6
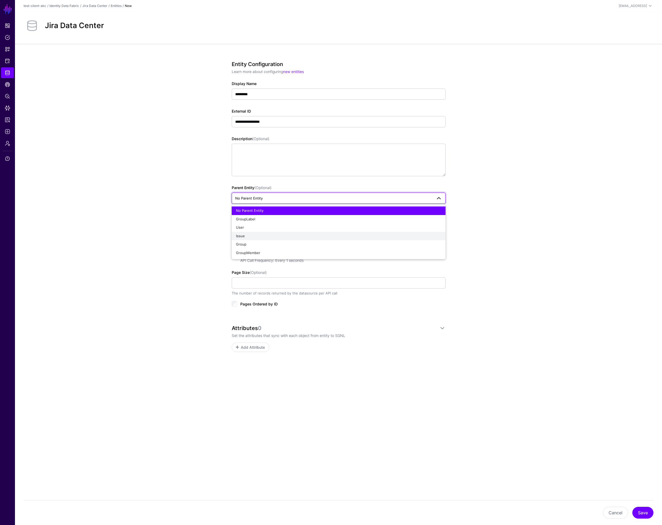
click at [256, 236] on div "Issue" at bounding box center [338, 235] width 205 height 5
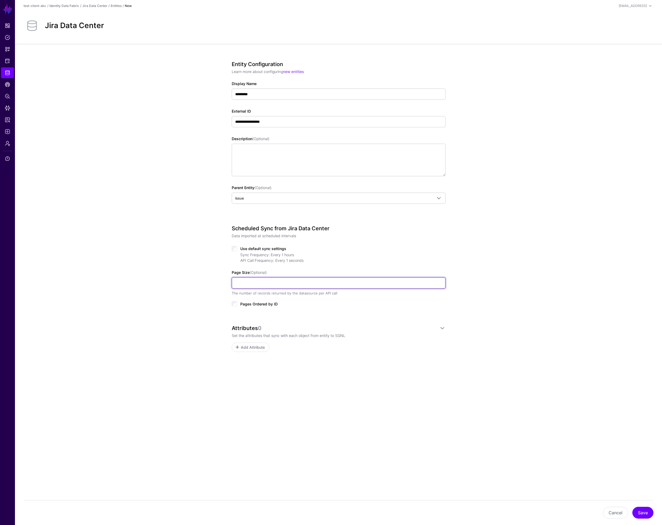
click at [254, 282] on input "Page Size (Optional)" at bounding box center [339, 282] width 214 height 11
click at [254, 347] on span "Add Attribute" at bounding box center [252, 347] width 25 height 6
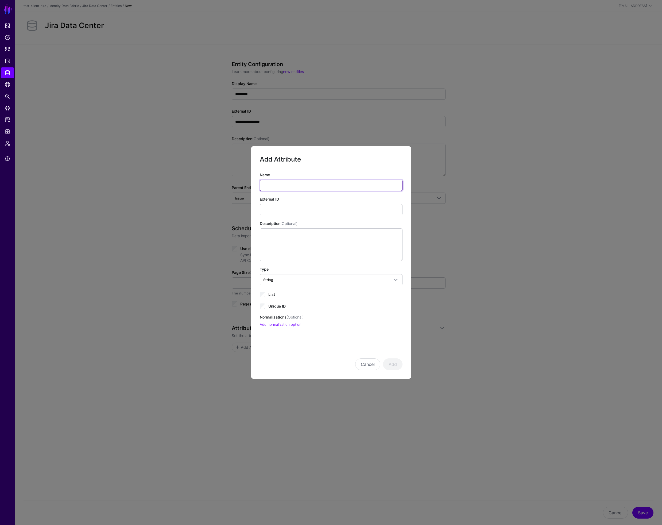
click at [283, 185] on input "Name" at bounding box center [331, 185] width 143 height 11
type input "**"
click at [281, 307] on span "Unique ID" at bounding box center [276, 306] width 17 height 5
click at [396, 360] on button "Add" at bounding box center [393, 364] width 20 height 12
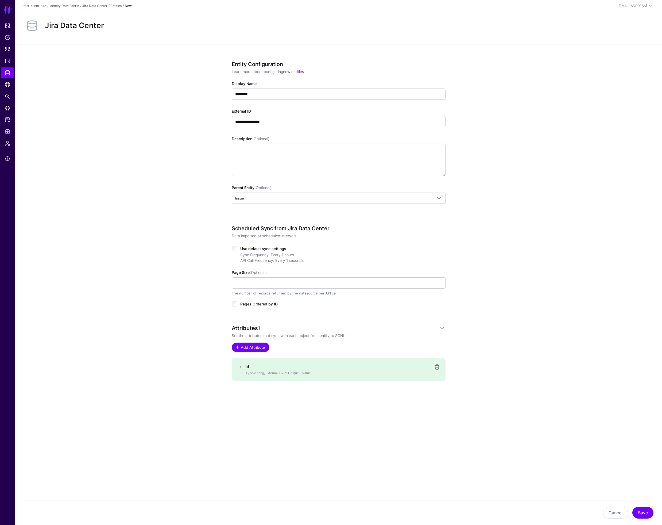
click at [256, 346] on span "Add Attribute" at bounding box center [252, 347] width 25 height 6
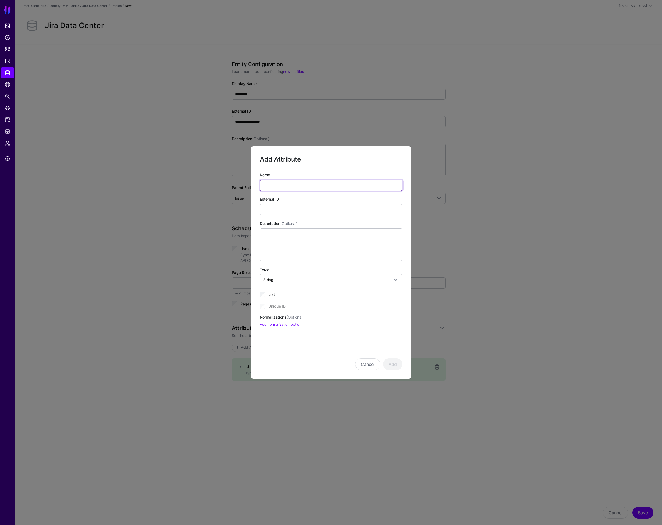
click at [277, 182] on input "Name" at bounding box center [331, 185] width 143 height 11
type input "****"
click at [391, 362] on button "Add" at bounding box center [393, 364] width 20 height 12
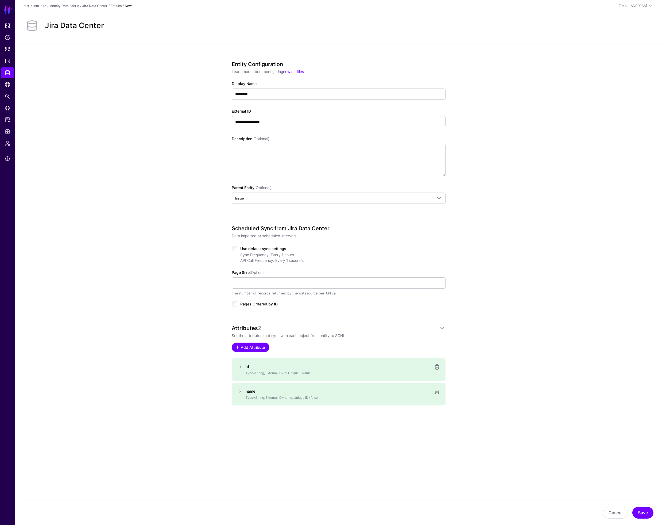
click at [263, 349] on span "Add Attribute" at bounding box center [252, 347] width 25 height 6
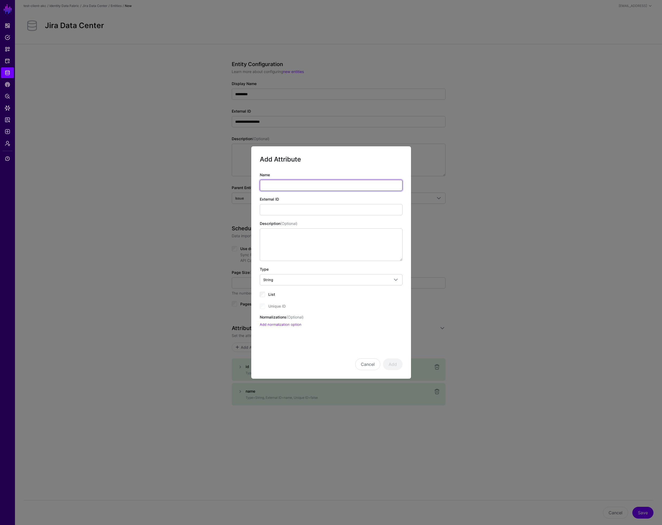
click at [286, 187] on input "Name" at bounding box center [331, 185] width 143 height 11
type input "**********"
click at [396, 366] on button "Add" at bounding box center [393, 364] width 20 height 12
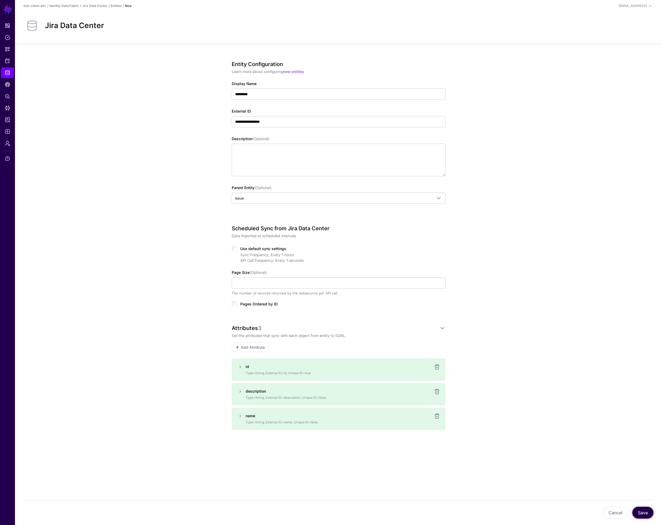
drag, startPoint x: 641, startPoint y: 512, endPoint x: 617, endPoint y: 483, distance: 37.5
click at [641, 512] on button "Save" at bounding box center [643, 513] width 21 height 12
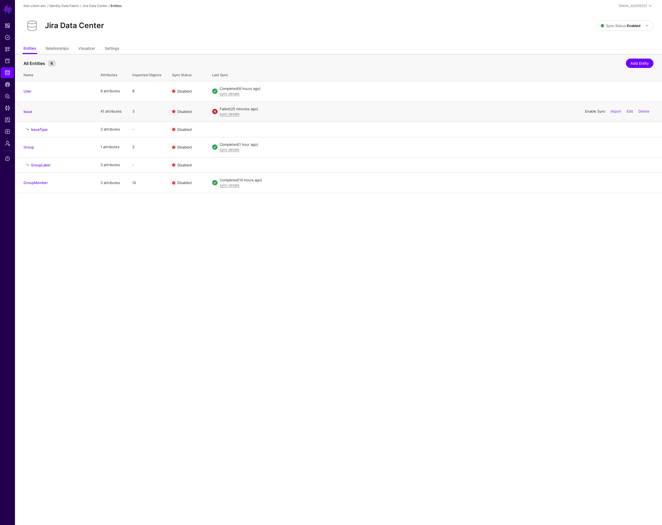
click at [589, 111] on link "Enable Sync" at bounding box center [595, 111] width 20 height 4
click at [234, 114] on link "sync details" at bounding box center [230, 114] width 20 height 4
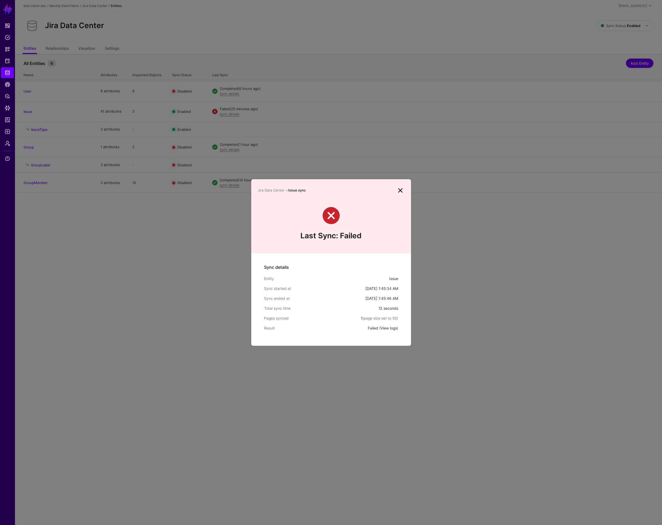
click at [392, 328] on link "View logs" at bounding box center [389, 328] width 16 height 5
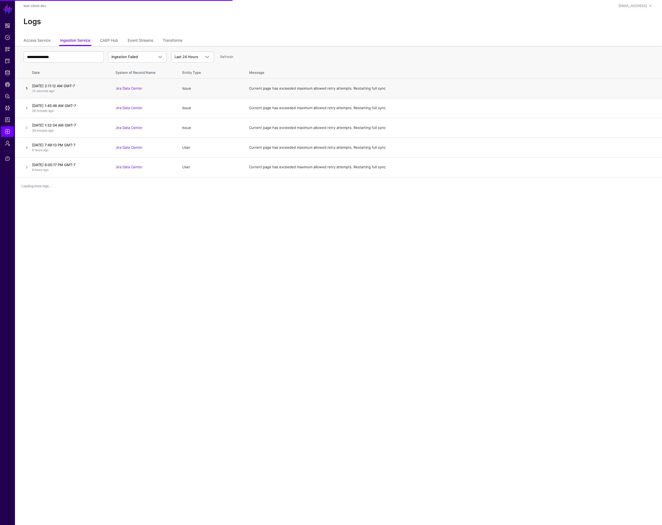
click at [26, 87] on link at bounding box center [27, 88] width 6 height 6
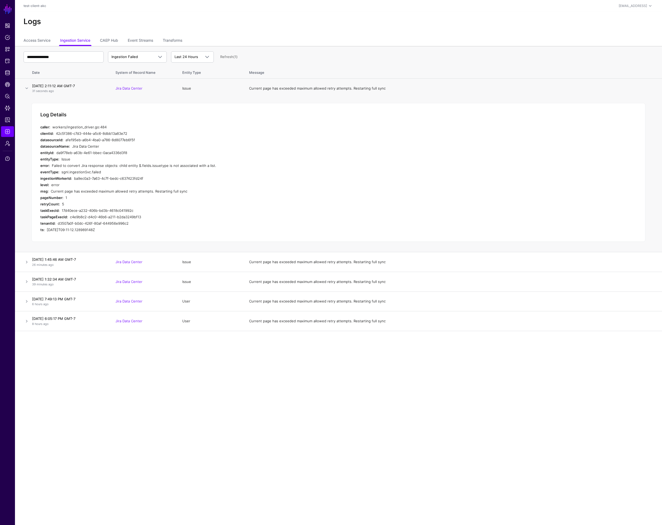
drag, startPoint x: 212, startPoint y: 165, endPoint x: 39, endPoint y: 162, distance: 173.0
click at [38, 163] on div "Log Details caller: workers/ingestion_driver.go:484 clientId: 42c5f386-c7d3-444…" at bounding box center [339, 172] width 614 height 139
copy div "error: Failed to convert Jira response objects: child entity $.fields.issuetype…"
click at [7, 83] on span "CAEP Hub" at bounding box center [7, 84] width 5 height 5
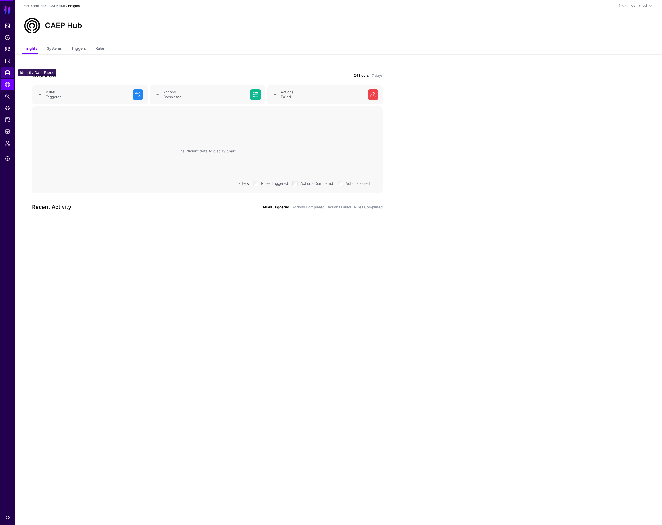
click at [11, 75] on link "Identity Data Fabric" at bounding box center [7, 72] width 13 height 11
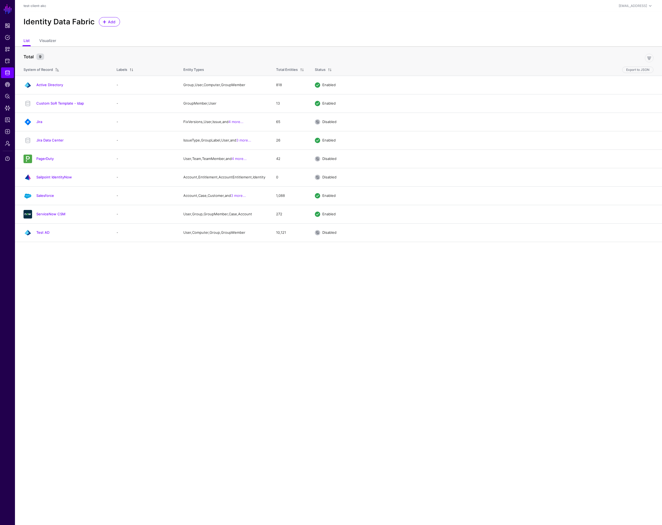
click at [61, 141] on link "Jira Data Center" at bounding box center [49, 140] width 27 height 4
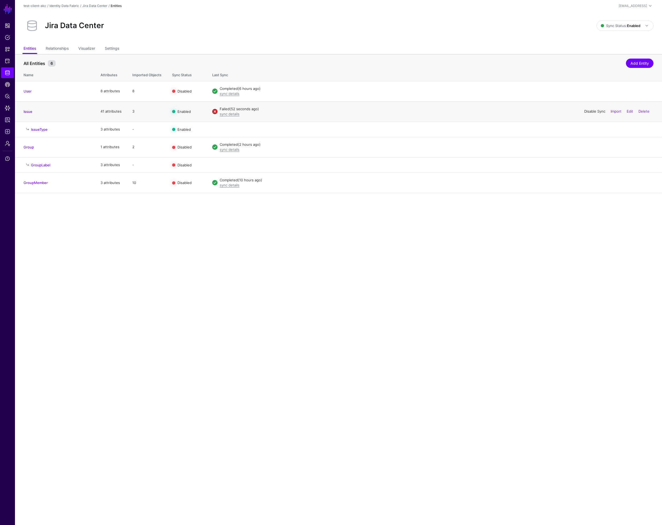
click at [597, 110] on link "Disable Sync" at bounding box center [595, 111] width 21 height 4
click at [592, 112] on link "Enable Sync" at bounding box center [595, 111] width 20 height 4
click at [227, 114] on link "sync details" at bounding box center [230, 114] width 20 height 4
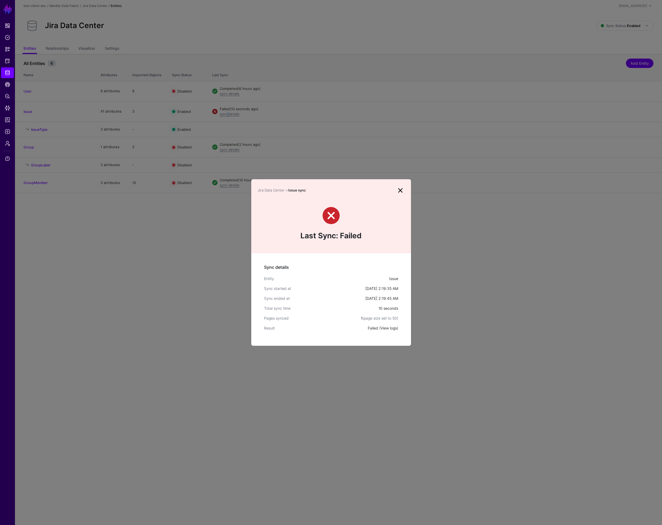
click at [391, 328] on link "View logs" at bounding box center [389, 328] width 16 height 5
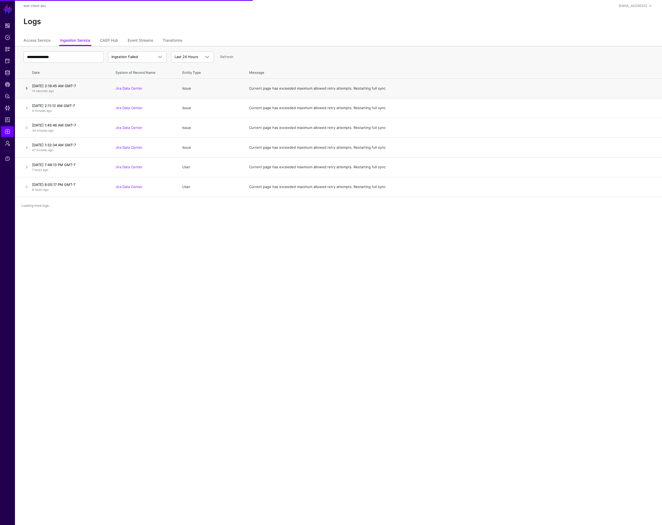
click at [25, 87] on link at bounding box center [27, 88] width 6 height 6
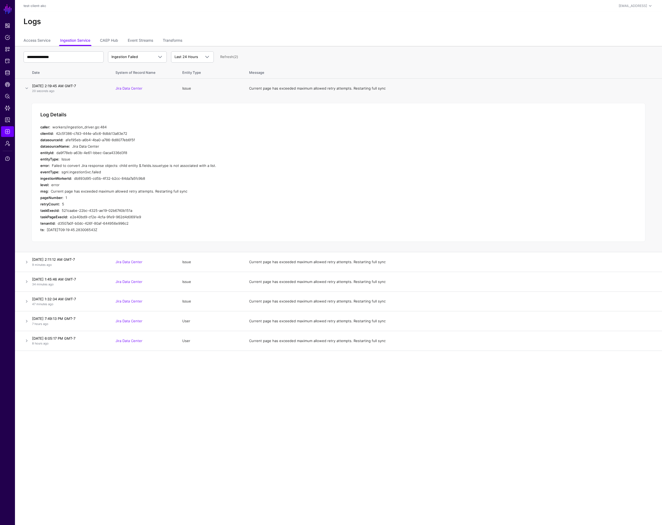
drag, startPoint x: 211, startPoint y: 165, endPoint x: 51, endPoint y: 166, distance: 160.5
click at [51, 166] on div "error: Failed to convert Jira response objects: child entity $.fields.issuetype…" at bounding box center [147, 165] width 214 height 6
copy div "Failed to convert Jira response objects: child entity $.fields.issuetype is not…"
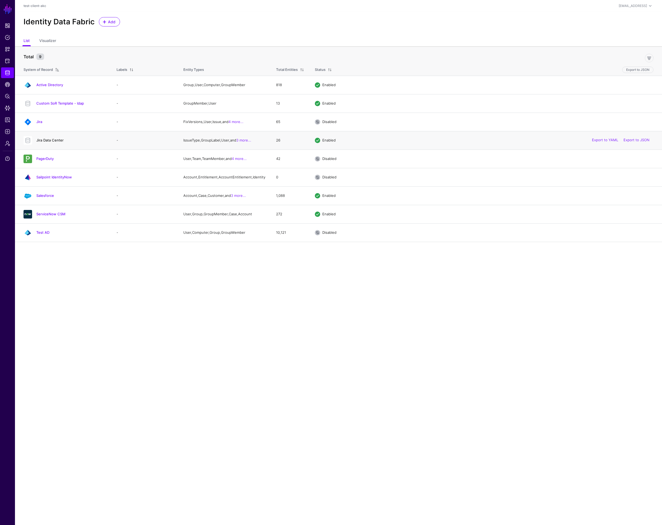
click at [56, 140] on link "Jira Data Center" at bounding box center [49, 140] width 27 height 4
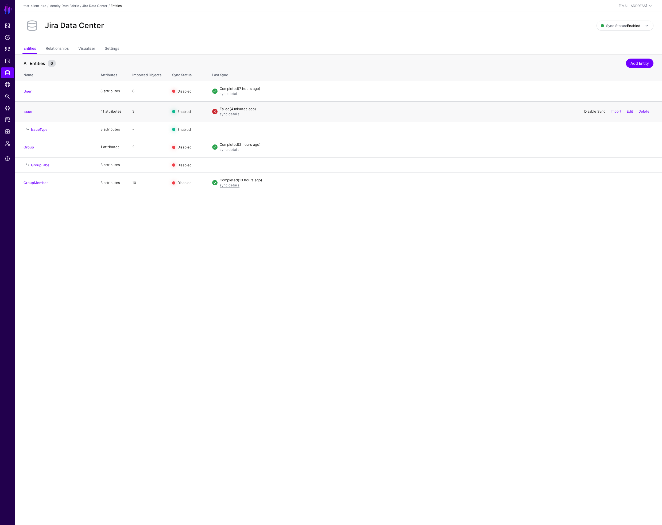
click at [595, 111] on link "Disable Sync" at bounding box center [595, 111] width 21 height 4
click at [594, 111] on link "Enable Sync" at bounding box center [595, 111] width 20 height 4
click at [586, 112] on link "Disable Sync" at bounding box center [595, 111] width 21 height 4
click at [597, 112] on link "Enable Sync" at bounding box center [595, 111] width 20 height 4
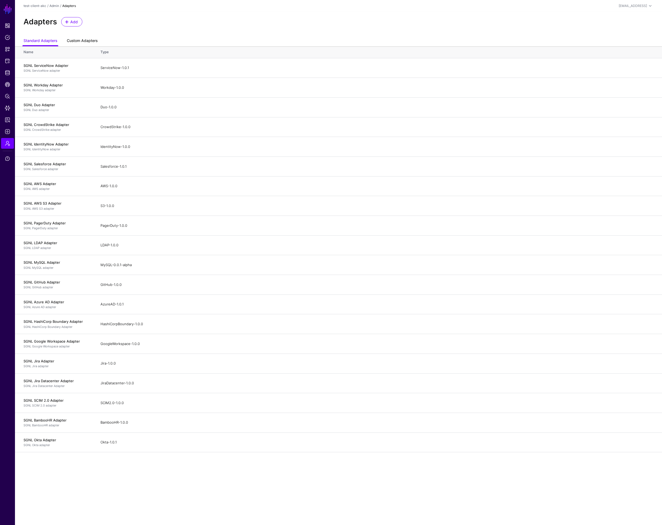
click at [79, 41] on link "Custom Adapters" at bounding box center [82, 41] width 31 height 10
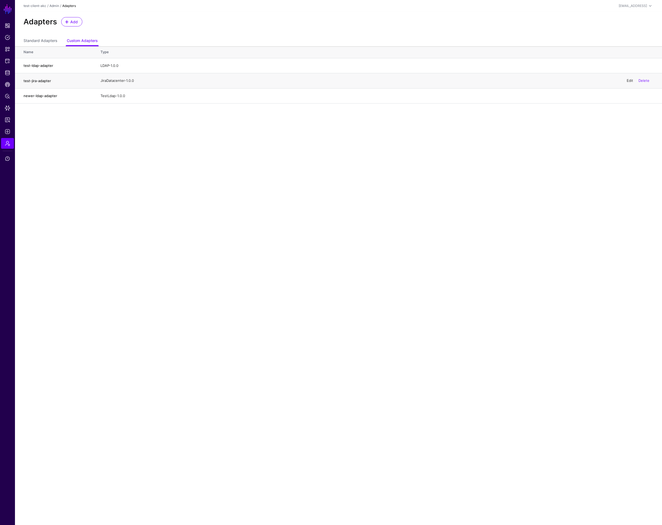
click at [627, 81] on link "Edit" at bounding box center [630, 80] width 6 height 4
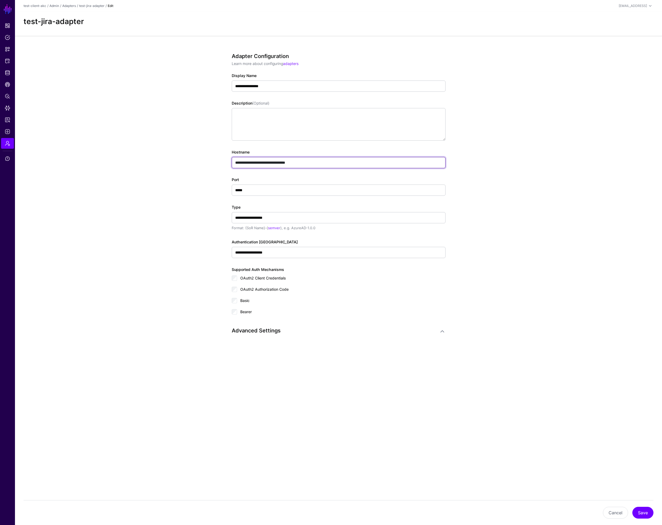
drag, startPoint x: 323, startPoint y: 163, endPoint x: 199, endPoint y: 158, distance: 123.4
click at [199, 158] on app-admin-adapters-details-form "**********" at bounding box center [338, 212] width 647 height 353
paste input "******"
drag, startPoint x: 305, startPoint y: 162, endPoint x: 330, endPoint y: 162, distance: 25.7
click at [332, 162] on input "**********" at bounding box center [339, 162] width 214 height 11
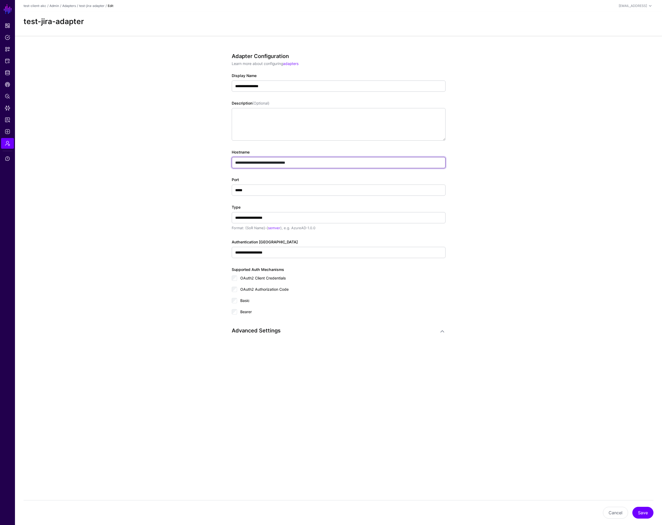
type input "**********"
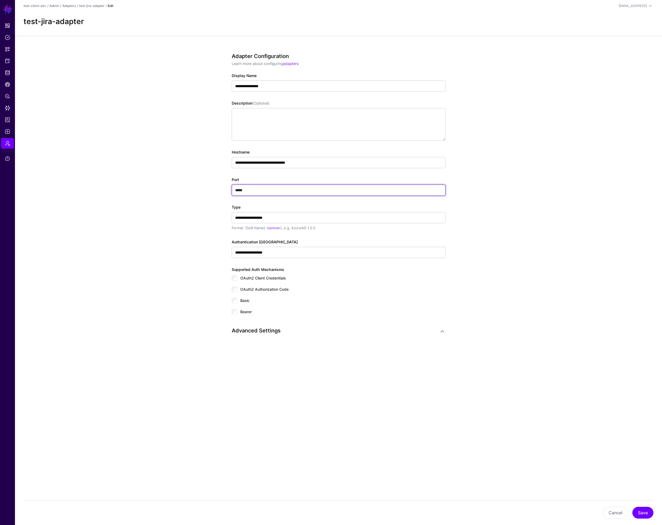
drag, startPoint x: 243, startPoint y: 188, endPoint x: 180, endPoint y: 181, distance: 63.2
click at [180, 181] on app-admin-adapters-details-form "**********" at bounding box center [338, 212] width 647 height 353
paste input "text"
type input "*****"
click at [647, 513] on button "Save" at bounding box center [643, 513] width 21 height 12
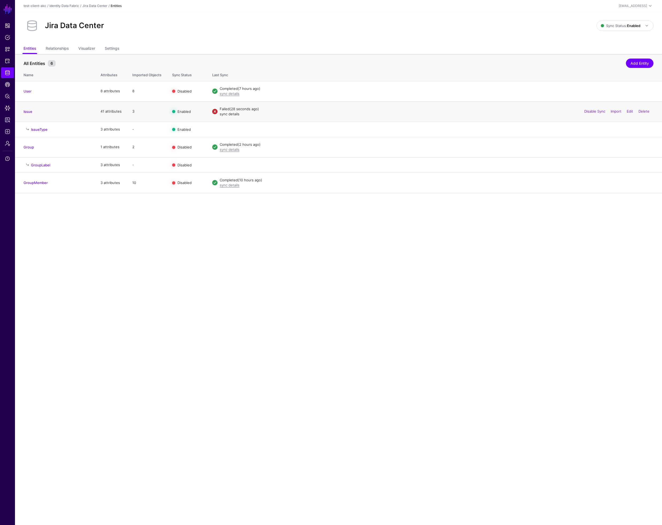
click at [228, 115] on link "sync details" at bounding box center [230, 114] width 20 height 4
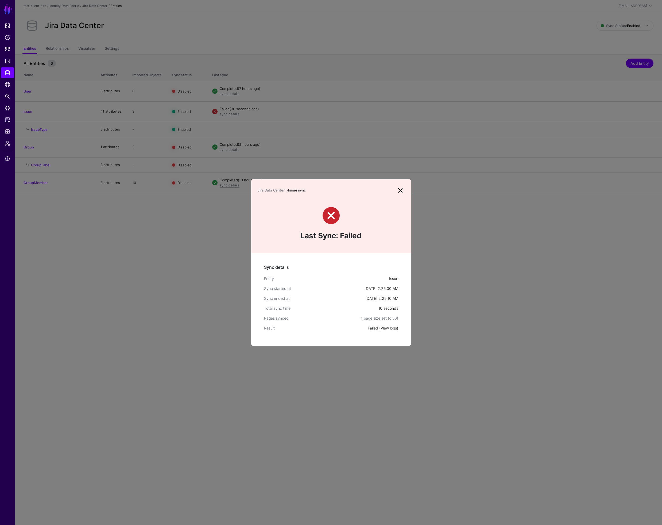
click at [385, 328] on link "View logs" at bounding box center [389, 328] width 16 height 5
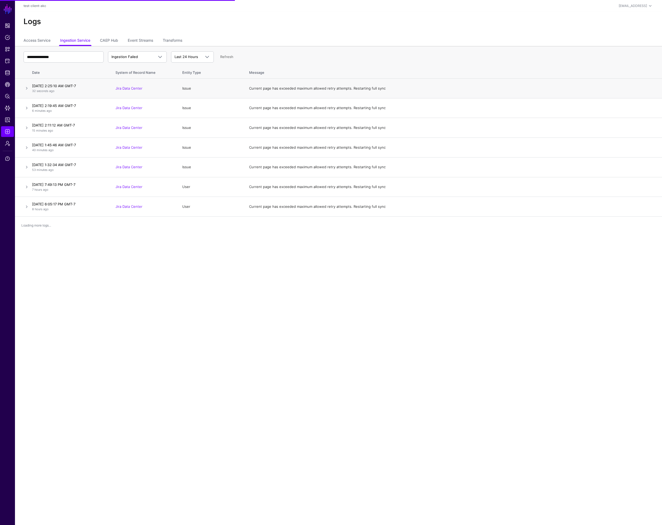
click at [29, 89] on link at bounding box center [27, 88] width 6 height 6
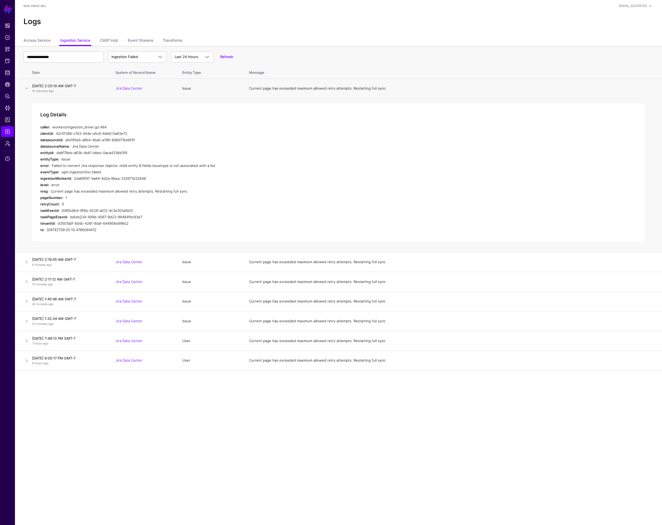
drag, startPoint x: 211, startPoint y: 166, endPoint x: 35, endPoint y: 157, distance: 176.2
click at [35, 157] on div "Log Details caller: workers/ingestion_driver.go:484 clientId: 42c5f386-c7d3-444…" at bounding box center [339, 172] width 614 height 139
copy div "entityType: Issue error: Failed to convert Jira response objects: child entity …"
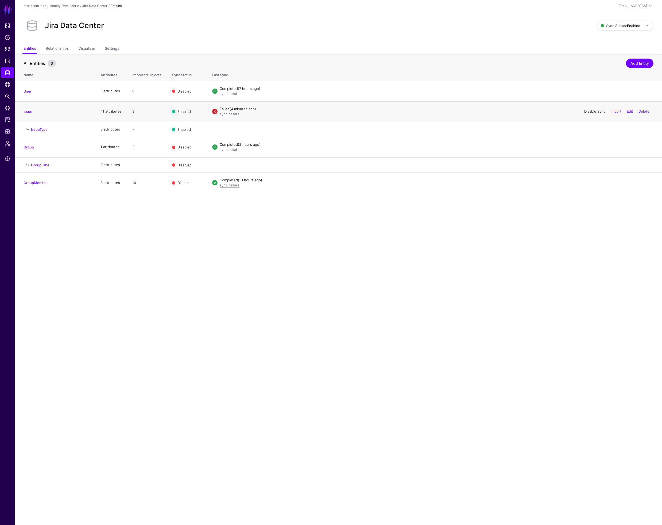
click at [590, 111] on link "Disable Sync" at bounding box center [595, 111] width 21 height 4
click at [589, 112] on link "Enable Sync" at bounding box center [595, 111] width 20 height 4
click at [227, 114] on link "sync details" at bounding box center [230, 114] width 20 height 4
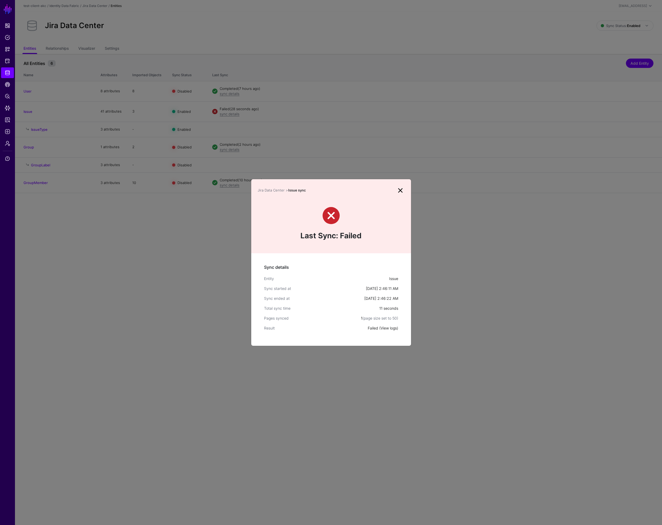
click at [383, 329] on link "View logs" at bounding box center [389, 328] width 16 height 5
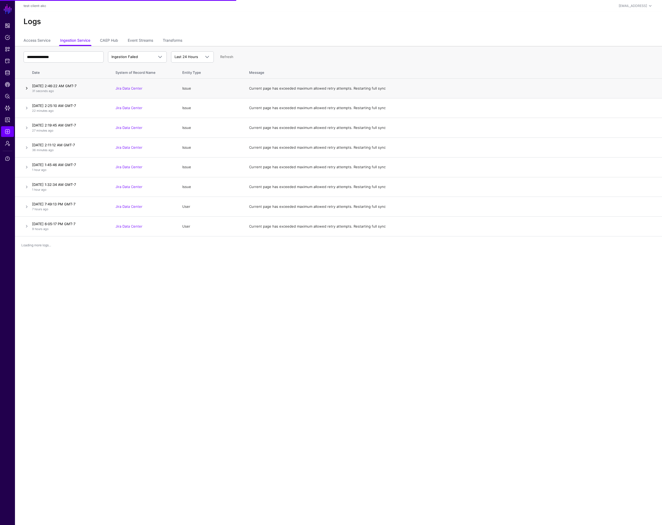
click at [27, 89] on link at bounding box center [27, 88] width 6 height 6
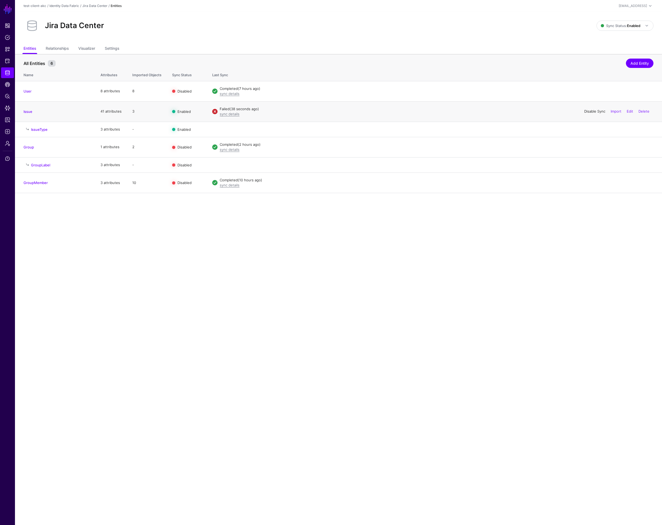
drag, startPoint x: 590, startPoint y: 111, endPoint x: 587, endPoint y: 112, distance: 2.7
click at [590, 111] on link "Disable Sync" at bounding box center [595, 111] width 21 height 4
click at [597, 110] on link "Enable Sync" at bounding box center [595, 111] width 20 height 4
click at [389, 359] on main "SGNL Dashboard Policies Snippets Protected Systems Identity Data Fabric CAEP Hu…" at bounding box center [331, 262] width 662 height 525
click at [588, 111] on link "Disable Sync" at bounding box center [595, 111] width 21 height 4
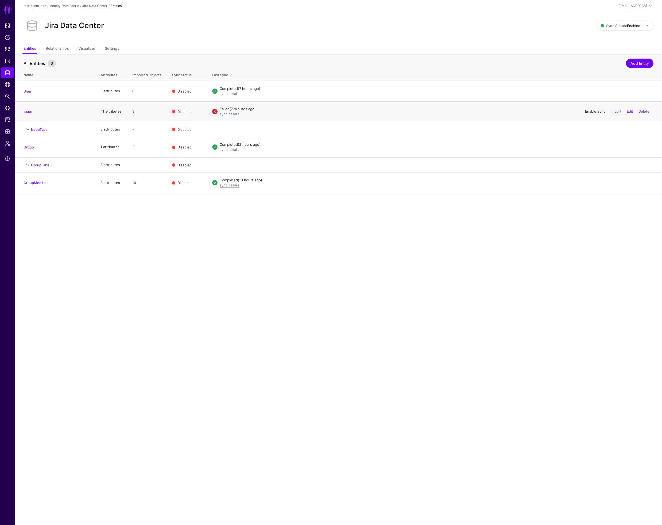
click at [588, 111] on link "Enable Sync" at bounding box center [595, 111] width 20 height 4
click at [7, 109] on span "Data Lens" at bounding box center [7, 107] width 5 height 5
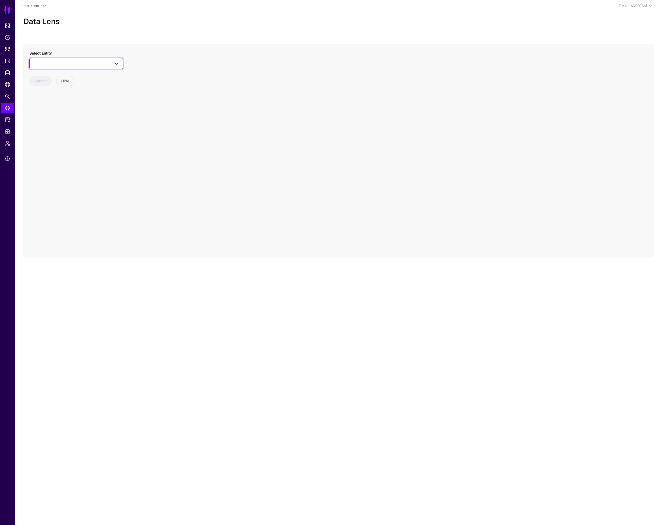
click at [100, 63] on span at bounding box center [76, 63] width 87 height 6
click at [60, 137] on div "IssueType" at bounding box center [79, 138] width 80 height 5
click at [346, 151] on circle at bounding box center [347, 152] width 6 height 6
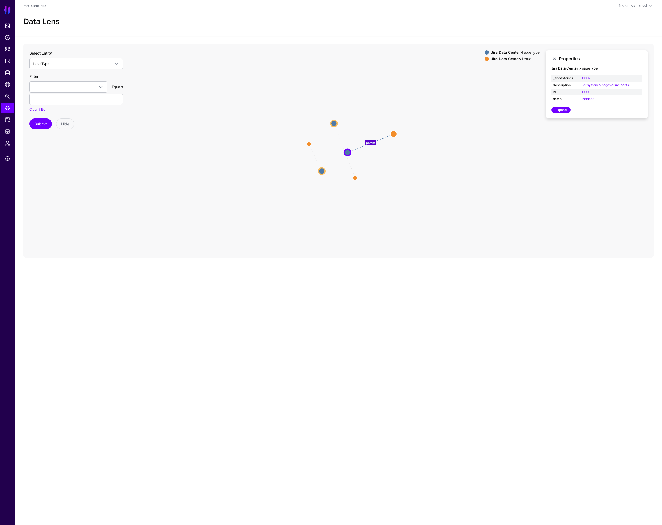
drag, startPoint x: 366, startPoint y: 132, endPoint x: 393, endPoint y: 132, distance: 27.8
click at [393, 132] on circle at bounding box center [394, 134] width 6 height 6
drag, startPoint x: 349, startPoint y: 152, endPoint x: 398, endPoint y: 176, distance: 55.1
click at [400, 175] on circle at bounding box center [400, 174] width 6 height 6
drag, startPoint x: 332, startPoint y: 118, endPoint x: 348, endPoint y: 131, distance: 20.3
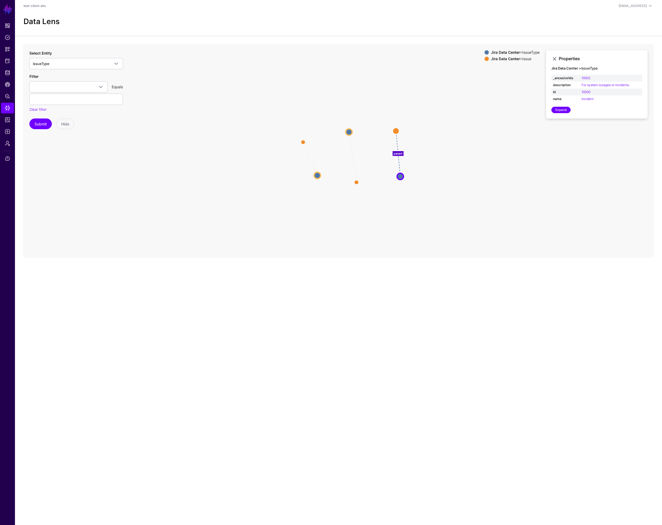
click at [348, 131] on circle at bounding box center [349, 132] width 6 height 6
drag, startPoint x: 317, startPoint y: 178, endPoint x: 304, endPoint y: 178, distance: 13.1
click at [304, 178] on circle at bounding box center [305, 177] width 6 height 6
click at [304, 178] on circle at bounding box center [303, 177] width 6 height 6
click at [351, 129] on circle at bounding box center [349, 130] width 6 height 6
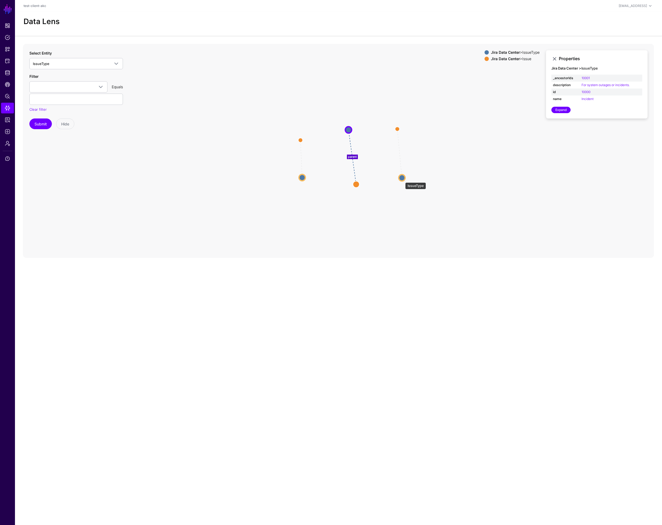
click at [403, 180] on circle at bounding box center [402, 177] width 6 height 6
click at [349, 129] on circle at bounding box center [349, 129] width 6 height 6
click at [302, 177] on circle at bounding box center [302, 178] width 6 height 6
click at [352, 130] on circle at bounding box center [348, 129] width 6 height 6
click at [402, 177] on circle at bounding box center [403, 178] width 6 height 6
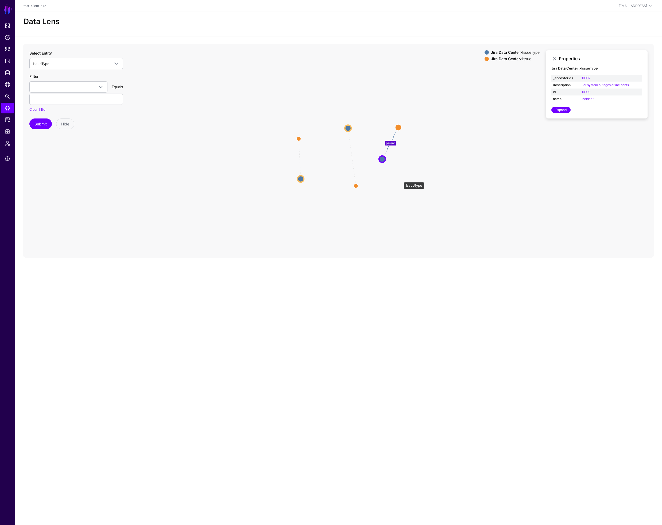
drag, startPoint x: 401, startPoint y: 179, endPoint x: 381, endPoint y: 160, distance: 28.4
click at [381, 160] on circle at bounding box center [382, 159] width 6 height 6
drag, startPoint x: 300, startPoint y: 179, endPoint x: 329, endPoint y: 181, distance: 28.6
click at [328, 181] on circle at bounding box center [324, 179] width 6 height 6
drag, startPoint x: 347, startPoint y: 124, endPoint x: 336, endPoint y: 117, distance: 13.2
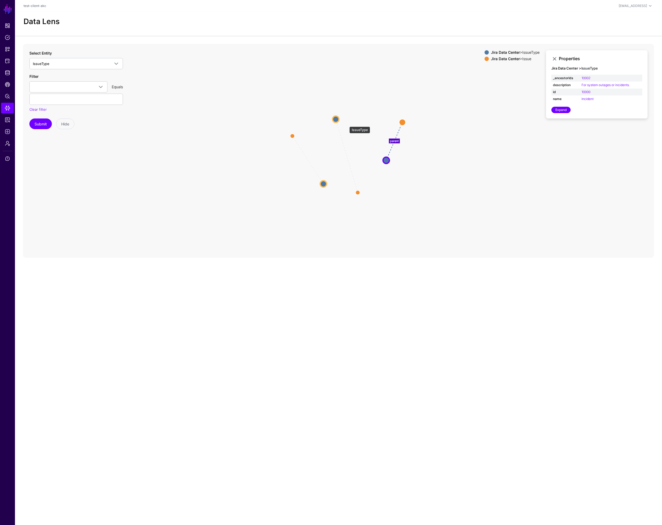
click at [336, 117] on circle at bounding box center [336, 119] width 6 height 6
click at [8, 73] on span "Identity Data Fabric" at bounding box center [7, 72] width 5 height 5
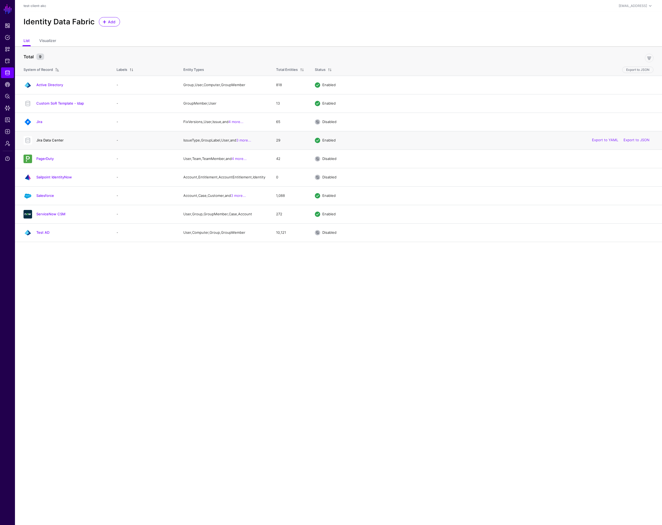
click at [53, 141] on link "Jira Data Center" at bounding box center [49, 140] width 27 height 4
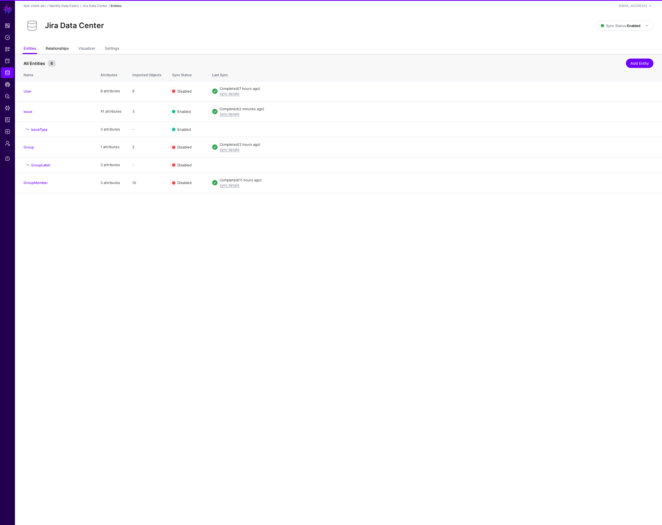
click at [59, 51] on link "Relationships" at bounding box center [57, 49] width 23 height 10
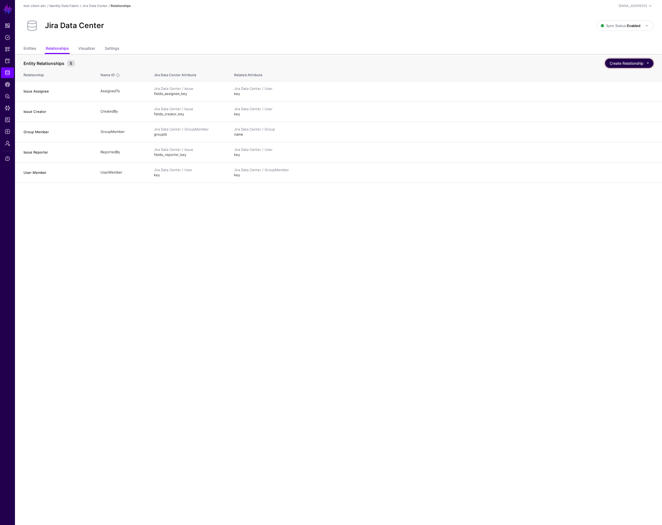
click at [649, 63] on button "Create Relationship" at bounding box center [629, 63] width 48 height 9
click at [594, 101] on p "Define Relationships between Entity Relationships. Path Relationships are speci…" at bounding box center [609, 106] width 80 height 13
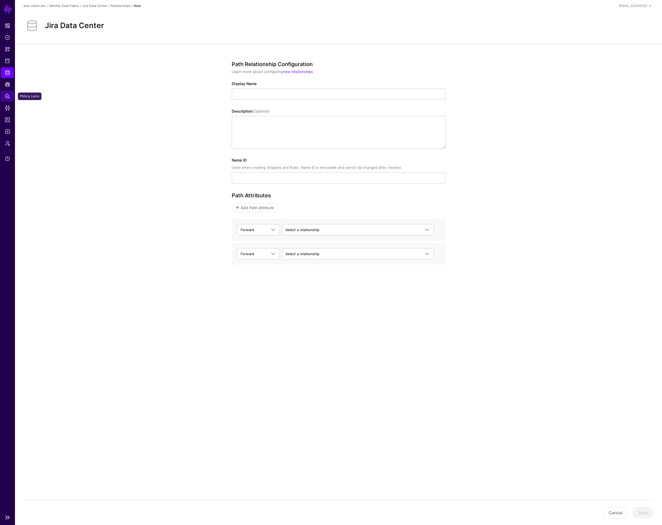
click at [7, 96] on span "Policy Lens" at bounding box center [7, 96] width 5 height 5
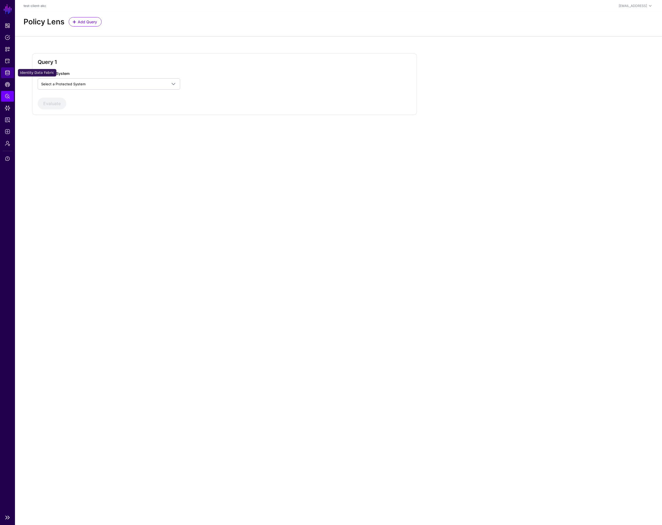
click at [9, 71] on span "Identity Data Fabric" at bounding box center [7, 72] width 5 height 5
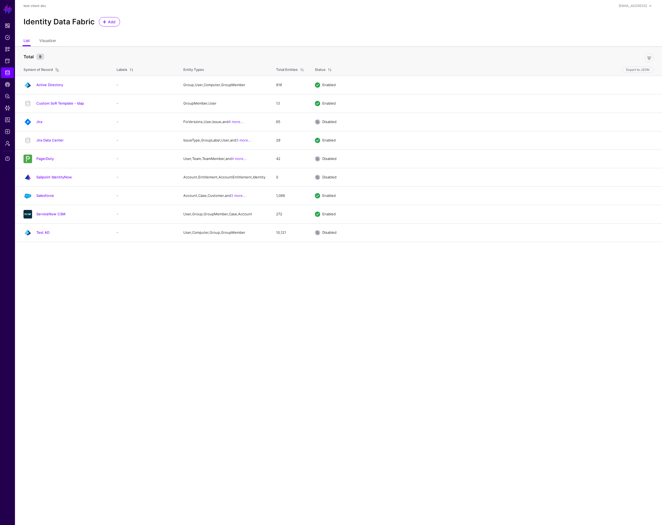
click at [60, 141] on link "Jira Data Center" at bounding box center [49, 140] width 27 height 4
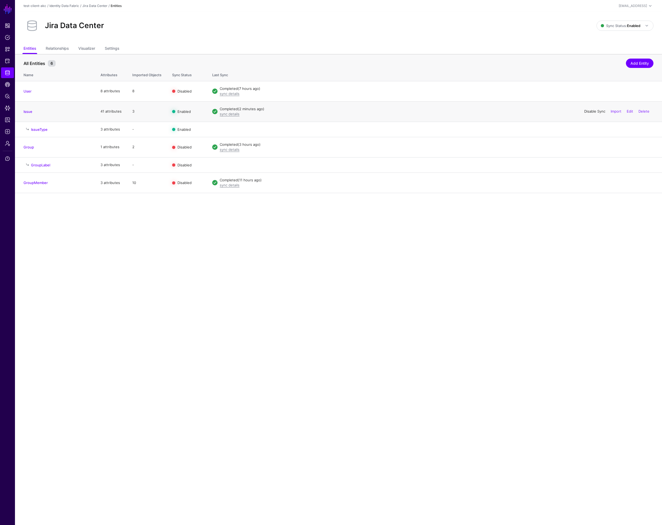
click at [594, 111] on link "Disable Sync" at bounding box center [595, 111] width 21 height 4
click at [591, 146] on link "Enable Sync" at bounding box center [595, 147] width 20 height 4
click at [6, 108] on span "Data Lens" at bounding box center [7, 107] width 5 height 5
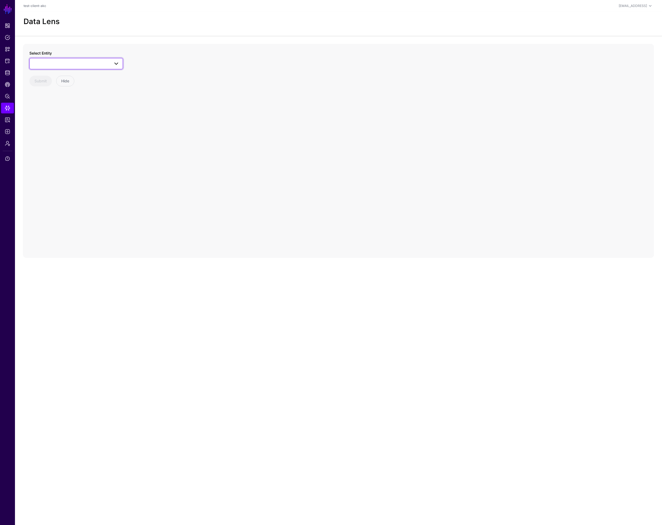
click at [60, 64] on span at bounding box center [76, 63] width 87 height 6
click at [57, 113] on span "GroupLabel" at bounding box center [48, 112] width 19 height 4
drag, startPoint x: 342, startPoint y: 126, endPoint x: 389, endPoint y: 133, distance: 48.1
click at [393, 129] on circle at bounding box center [393, 129] width 6 height 6
click at [397, 129] on circle at bounding box center [393, 129] width 6 height 6
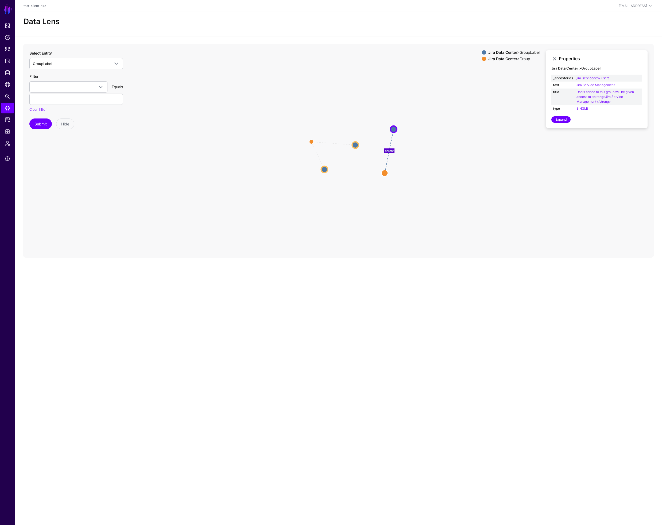
drag, startPoint x: 356, startPoint y: 172, endPoint x: 385, endPoint y: 172, distance: 29.2
click at [385, 172] on circle at bounding box center [385, 173] width 6 height 6
click at [393, 128] on circle at bounding box center [394, 128] width 6 height 6
click at [385, 173] on circle at bounding box center [386, 174] width 6 height 6
drag, startPoint x: 383, startPoint y: 172, endPoint x: 392, endPoint y: 173, distance: 8.3
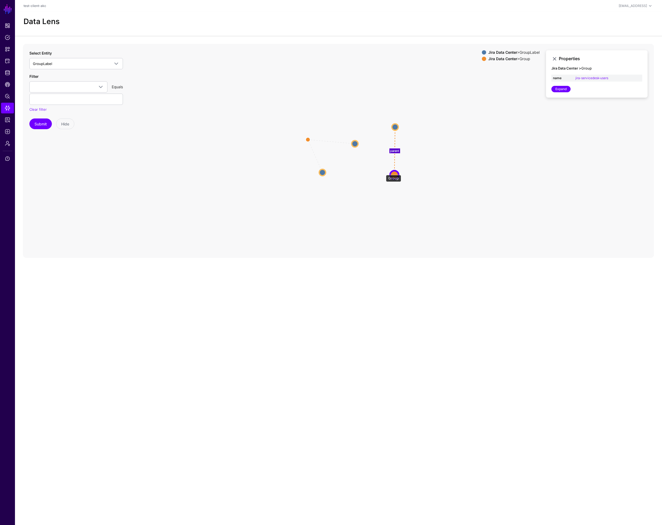
click at [392, 173] on circle at bounding box center [394, 175] width 9 height 9
click at [307, 139] on circle at bounding box center [306, 138] width 9 height 9
click at [354, 141] on circle at bounding box center [355, 143] width 6 height 6
click at [398, 125] on circle at bounding box center [396, 125] width 6 height 6
click at [322, 175] on circle at bounding box center [321, 175] width 6 height 6
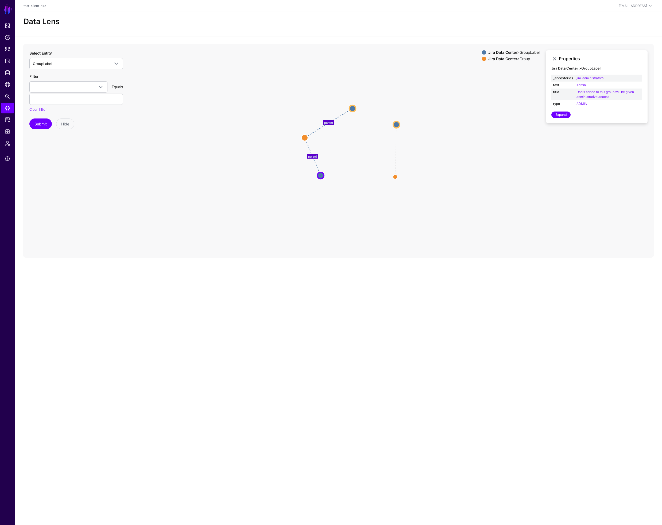
drag, startPoint x: 357, startPoint y: 140, endPoint x: 355, endPoint y: 107, distance: 33.7
click at [355, 107] on circle at bounding box center [353, 108] width 6 height 6
drag, startPoint x: 323, startPoint y: 176, endPoint x: 362, endPoint y: 148, distance: 47.6
click at [362, 148] on circle at bounding box center [361, 147] width 6 height 6
click at [399, 122] on circle at bounding box center [398, 124] width 6 height 6
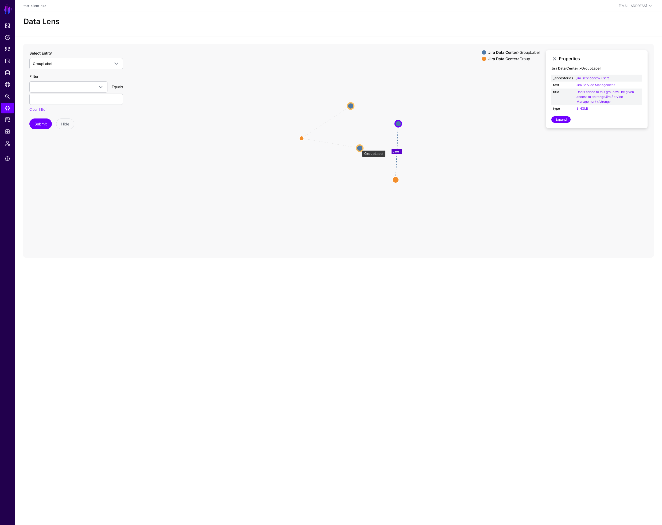
click at [359, 147] on circle at bounding box center [360, 148] width 6 height 6
click at [353, 105] on circle at bounding box center [351, 105] width 6 height 6
click at [360, 148] on circle at bounding box center [359, 148] width 6 height 6
click at [9, 72] on span "Identity Data Fabric" at bounding box center [7, 72] width 5 height 5
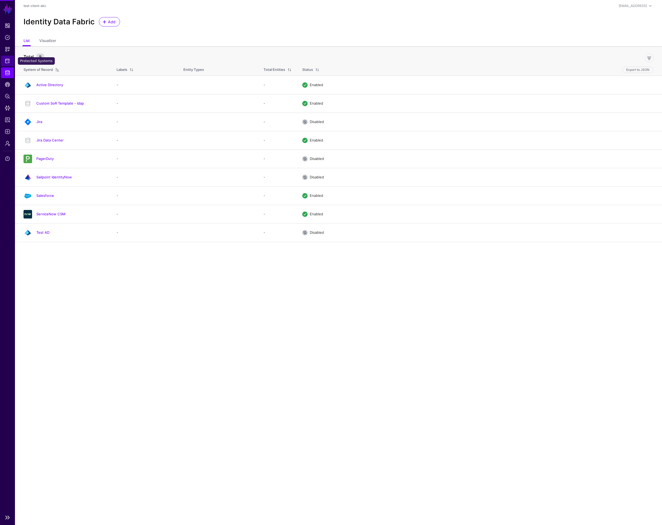
click at [9, 60] on span "Protected Systems" at bounding box center [7, 60] width 5 height 5
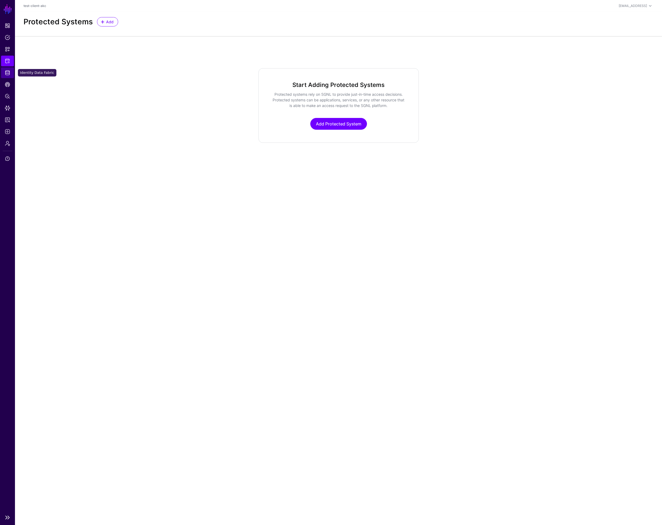
click at [9, 73] on span "Identity Data Fabric" at bounding box center [7, 72] width 5 height 5
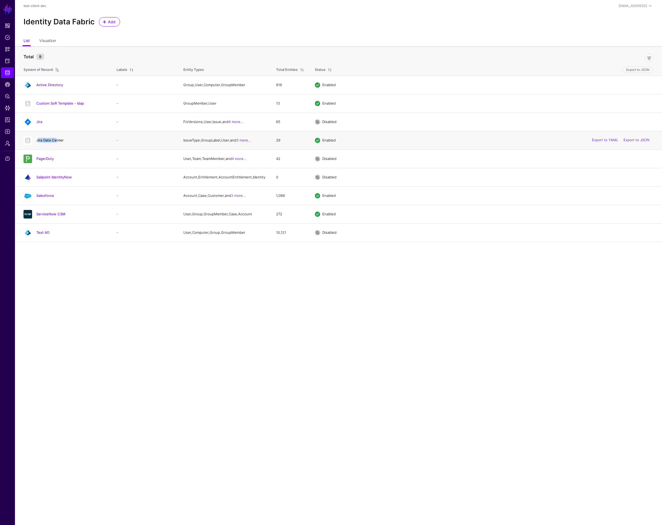
click at [55, 139] on h4 "Jira Data Center" at bounding box center [71, 140] width 70 height 5
drag, startPoint x: 59, startPoint y: 142, endPoint x: 68, endPoint y: 141, distance: 8.8
click at [59, 142] on link "Jira Data Center" at bounding box center [49, 140] width 27 height 4
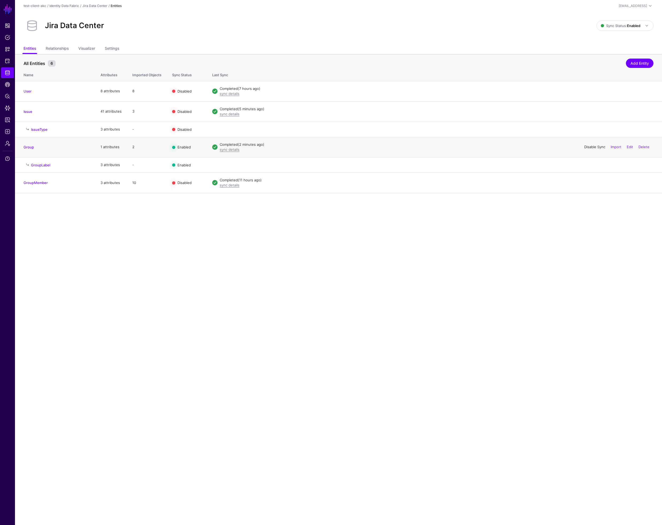
click at [585, 147] on link "Disable Sync" at bounding box center [595, 147] width 21 height 4
click at [45, 164] on link "GroupLabel" at bounding box center [40, 165] width 19 height 4
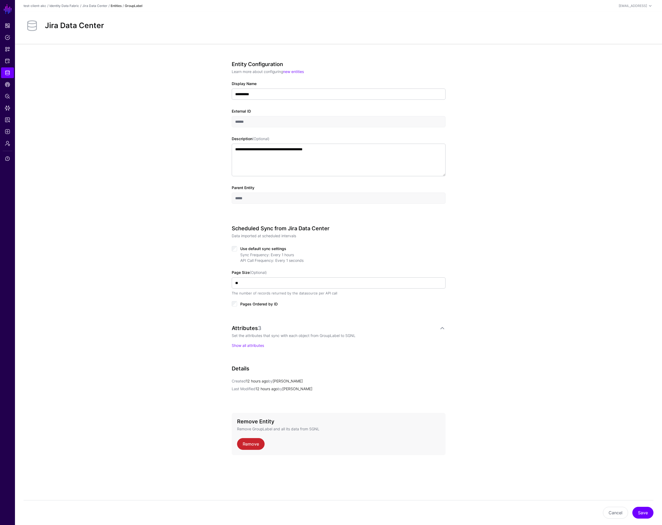
click at [246, 343] on p "Show all attributes" at bounding box center [339, 346] width 214 height 6
click at [245, 345] on link "Show all attributes" at bounding box center [248, 345] width 32 height 5
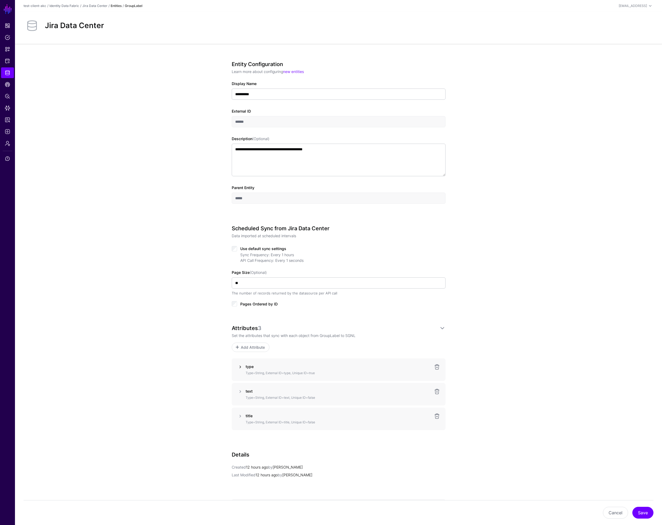
click at [239, 366] on link at bounding box center [240, 367] width 6 height 6
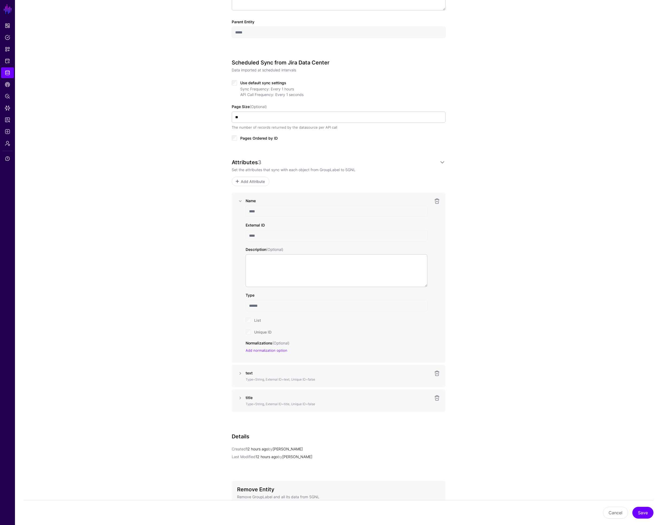
scroll to position [167, 0]
click at [241, 201] on link at bounding box center [240, 200] width 6 height 6
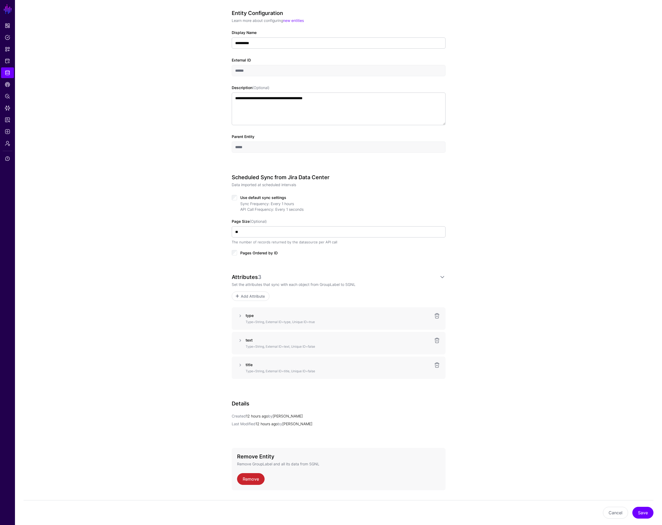
scroll to position [47, 0]
